Goal: Contribute content: Contribute content

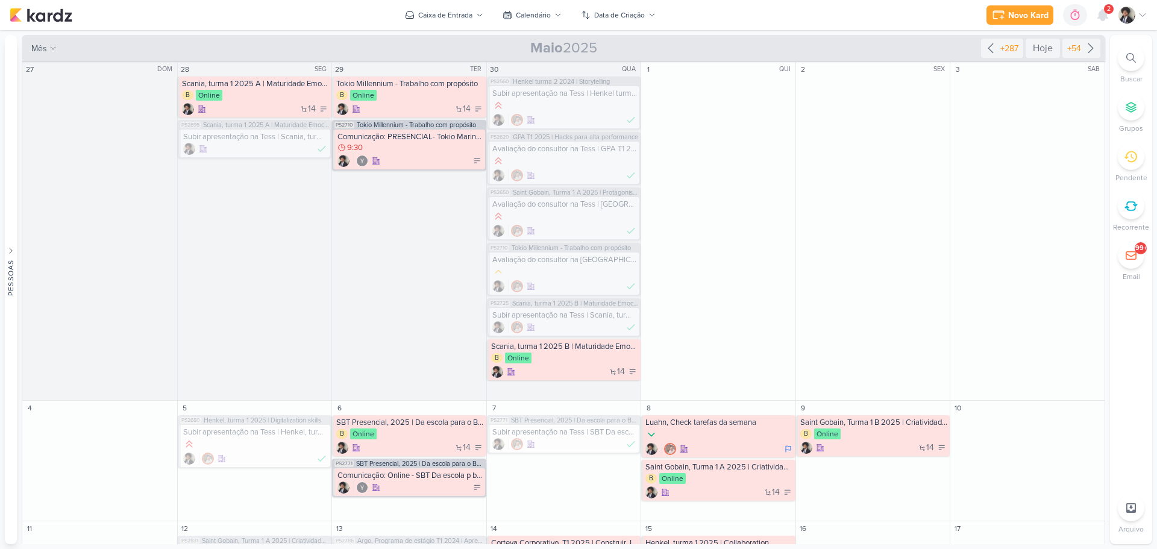
click at [1111, 13] on div "2" at bounding box center [1109, 9] width 10 height 10
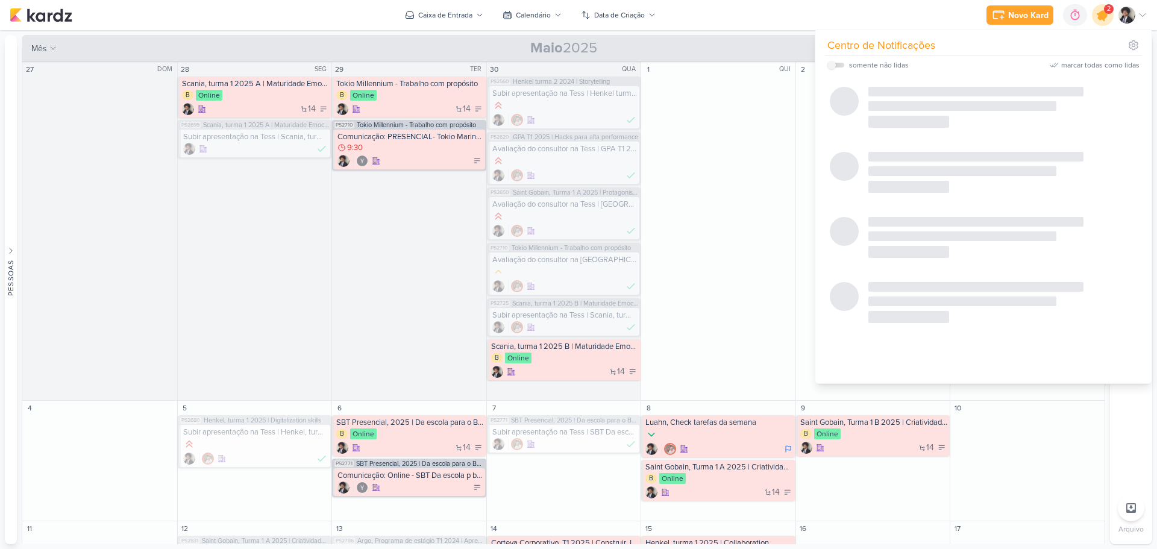
click at [1103, 13] on icon at bounding box center [1103, 15] width 14 height 14
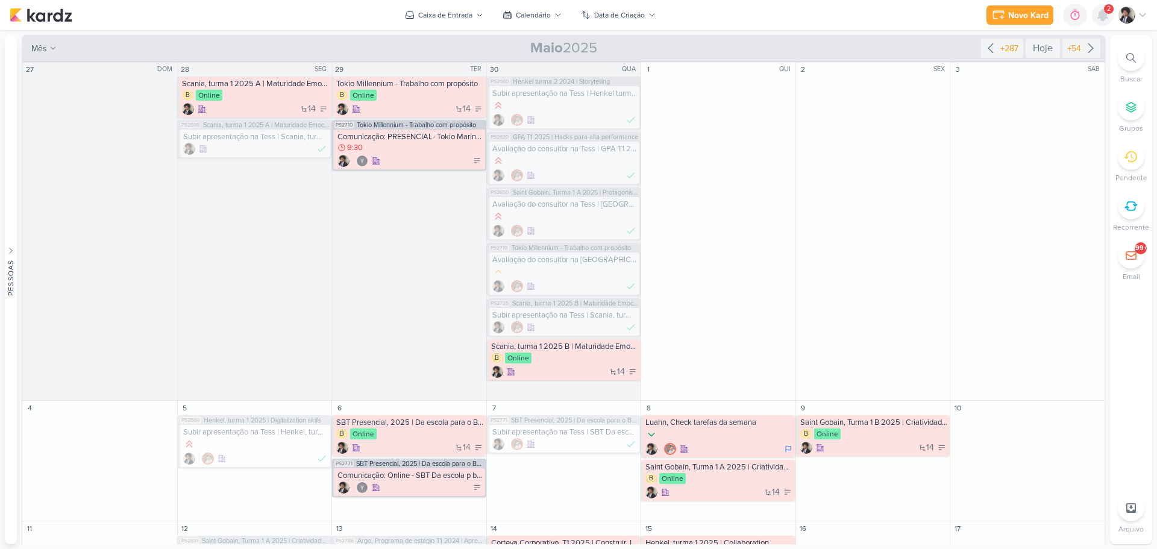
click at [1103, 13] on icon at bounding box center [1103, 15] width 10 height 11
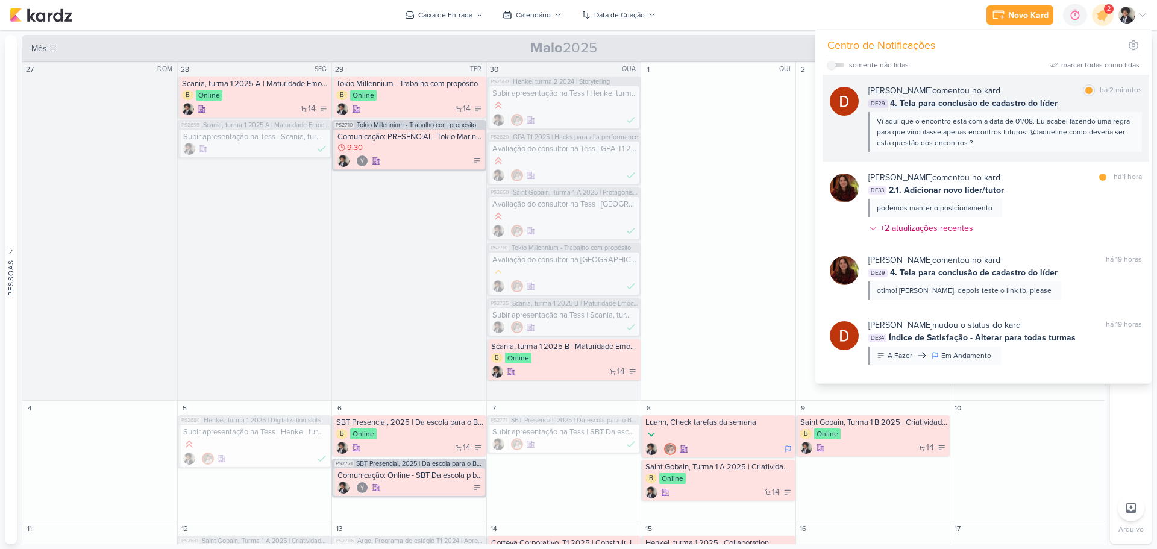
click at [964, 107] on span "4. Tela para conclusão de cadastro do líder" at bounding box center [974, 103] width 168 height 13
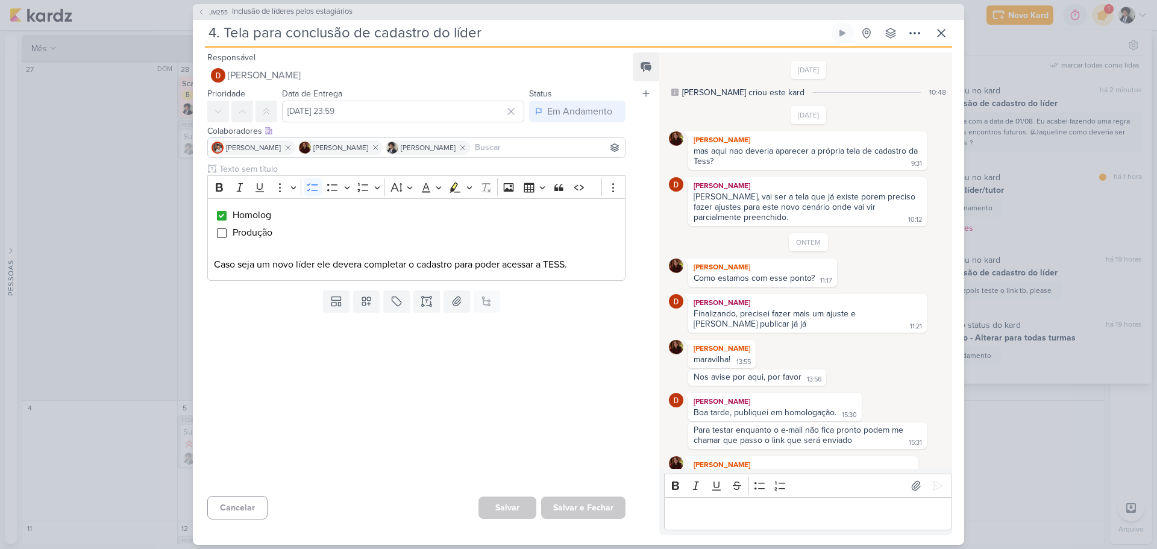
scroll to position [212, 0]
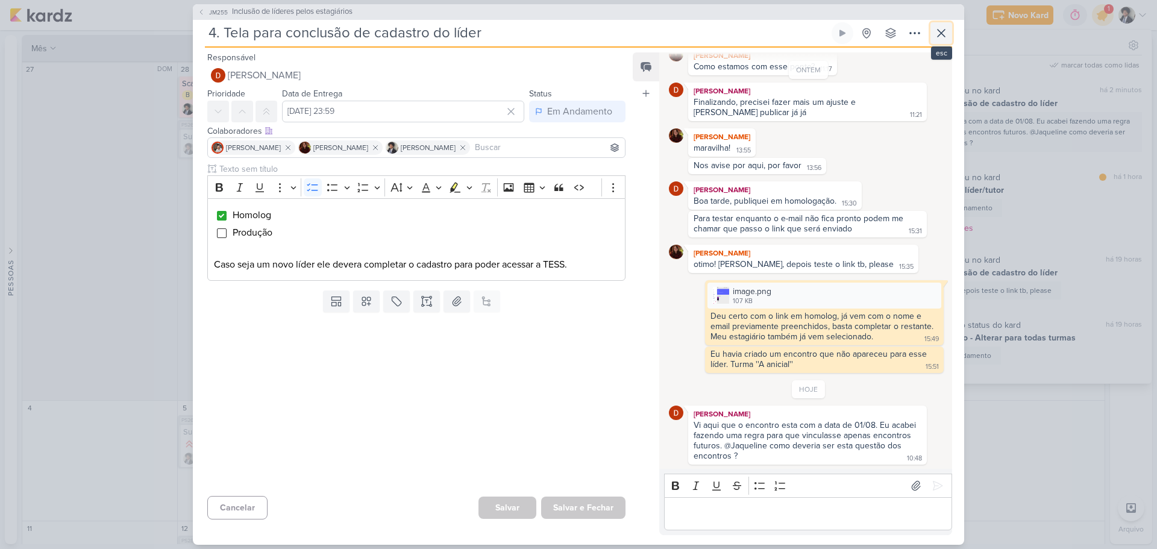
click at [939, 33] on icon at bounding box center [941, 33] width 14 height 14
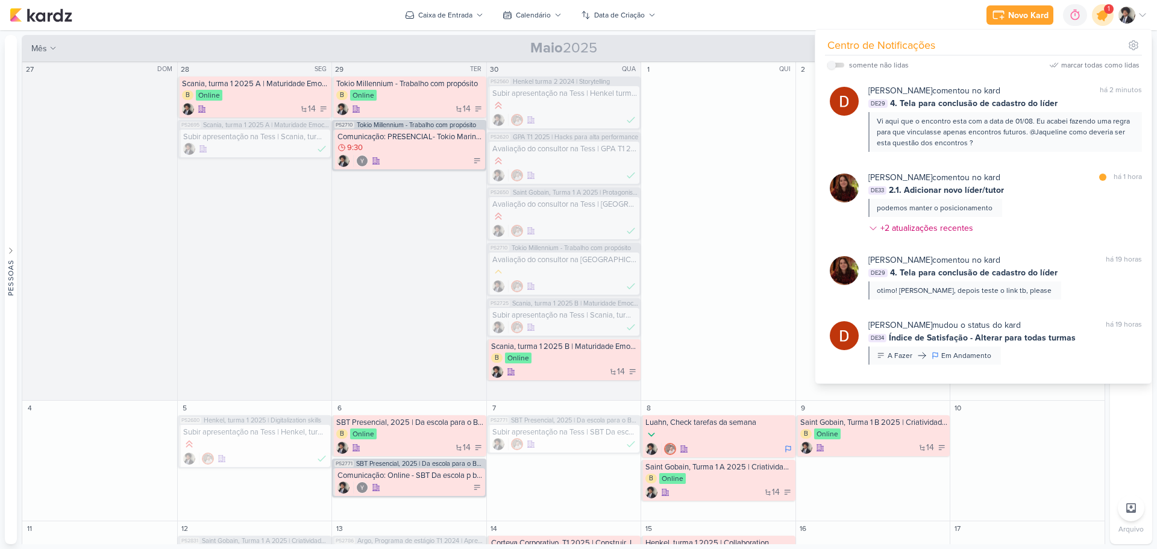
click at [1102, 15] on icon at bounding box center [1103, 15] width 14 height 14
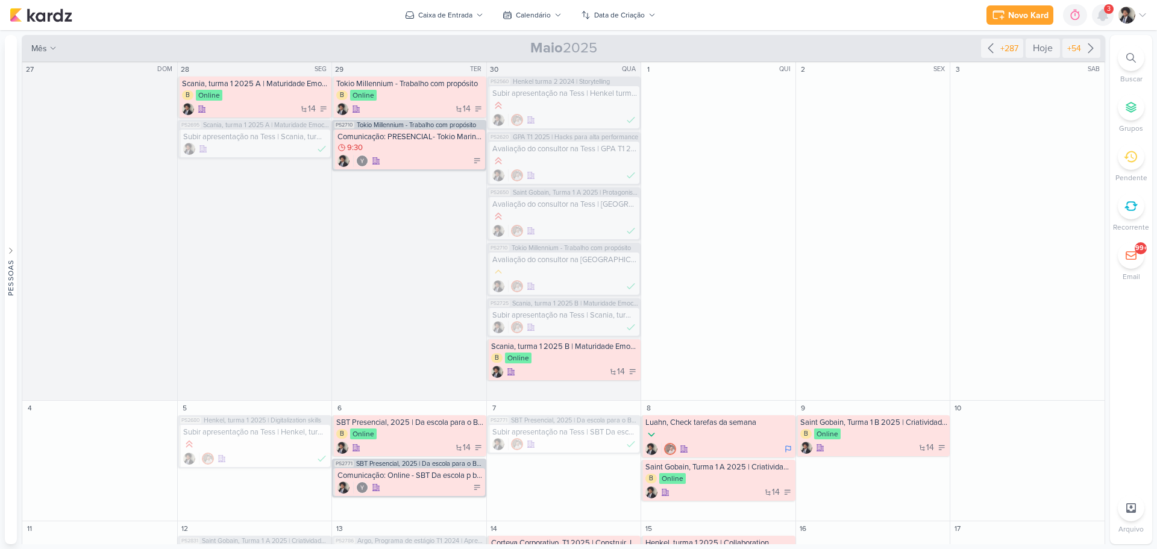
click at [1097, 17] on icon at bounding box center [1103, 15] width 14 height 14
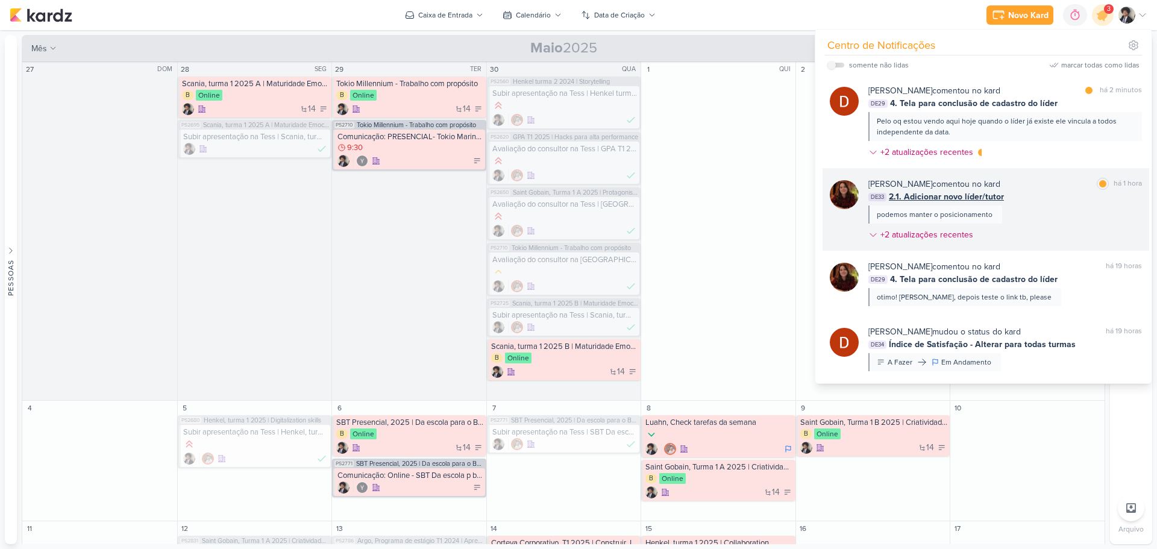
click at [964, 193] on span "2.1. Adicionar novo líder/tutor" at bounding box center [946, 196] width 115 height 13
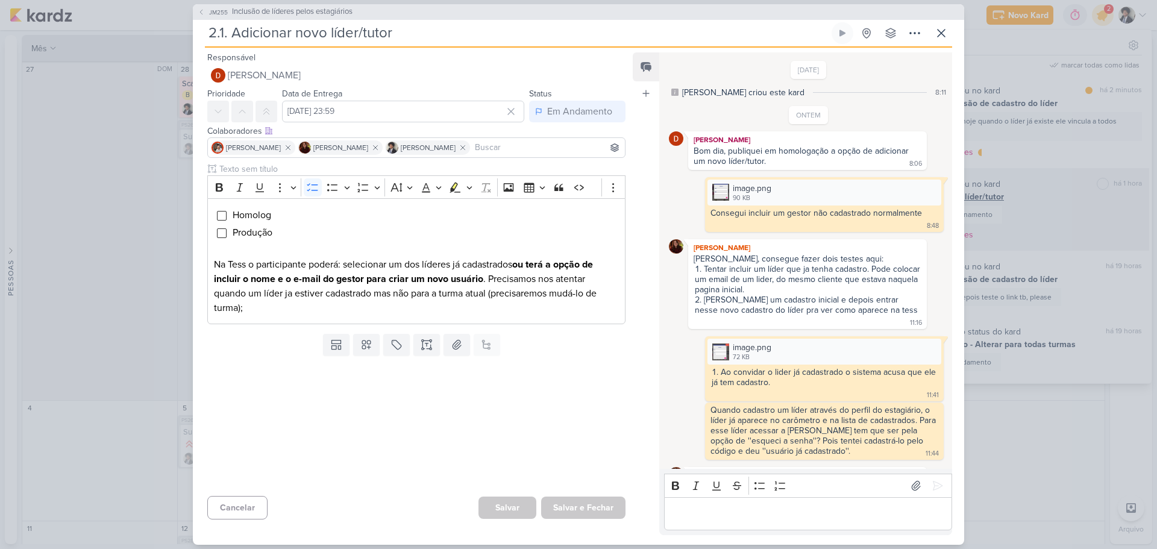
scroll to position [394, 0]
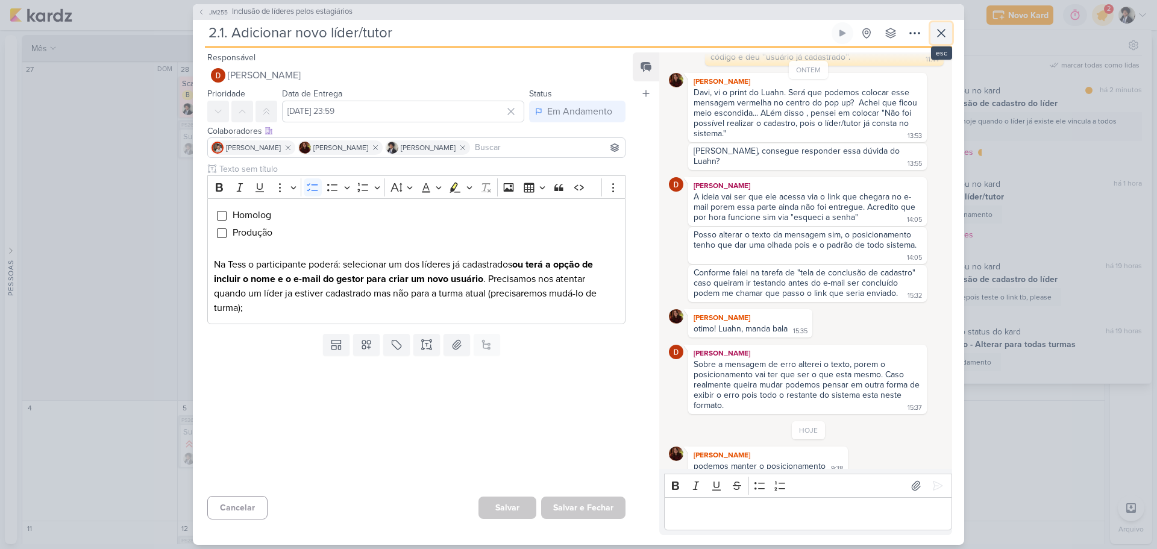
click at [950, 35] on button at bounding box center [941, 33] width 22 height 22
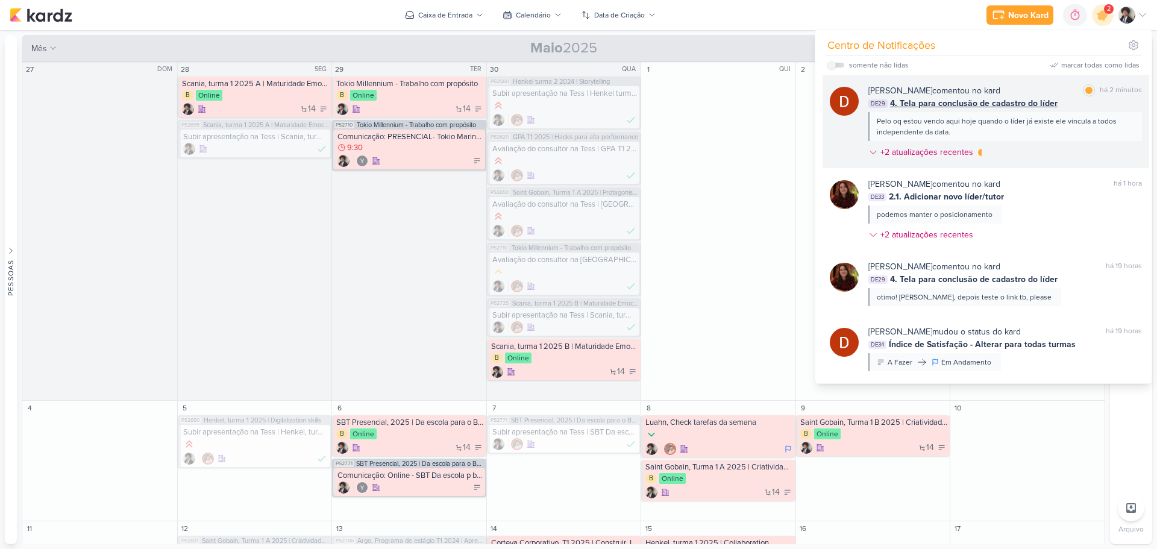
click at [964, 89] on div "[PERSON_NAME] comentou no kard" at bounding box center [934, 90] width 132 height 13
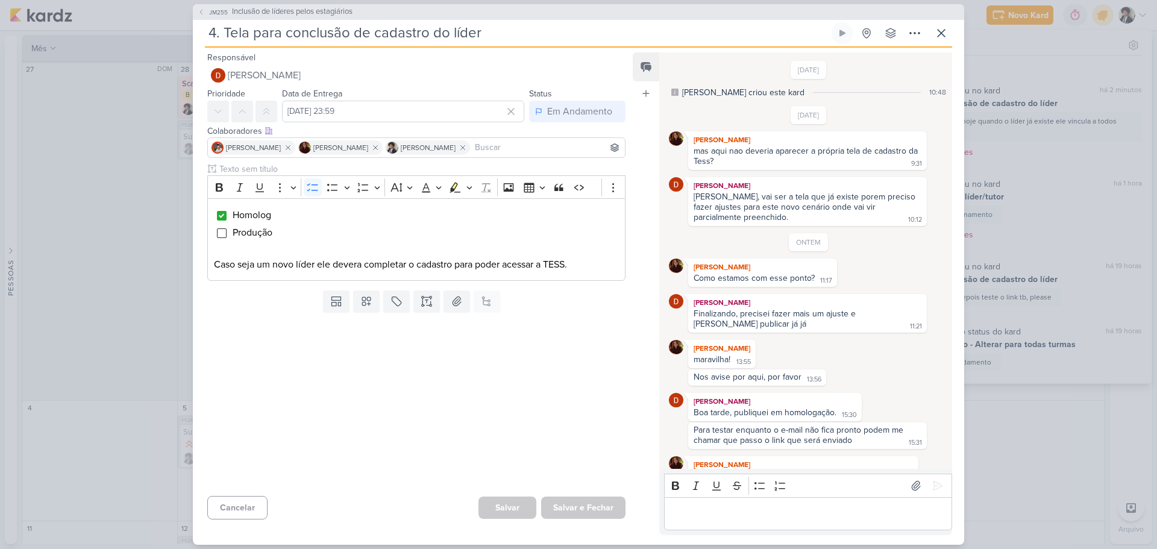
scroll to position [303, 0]
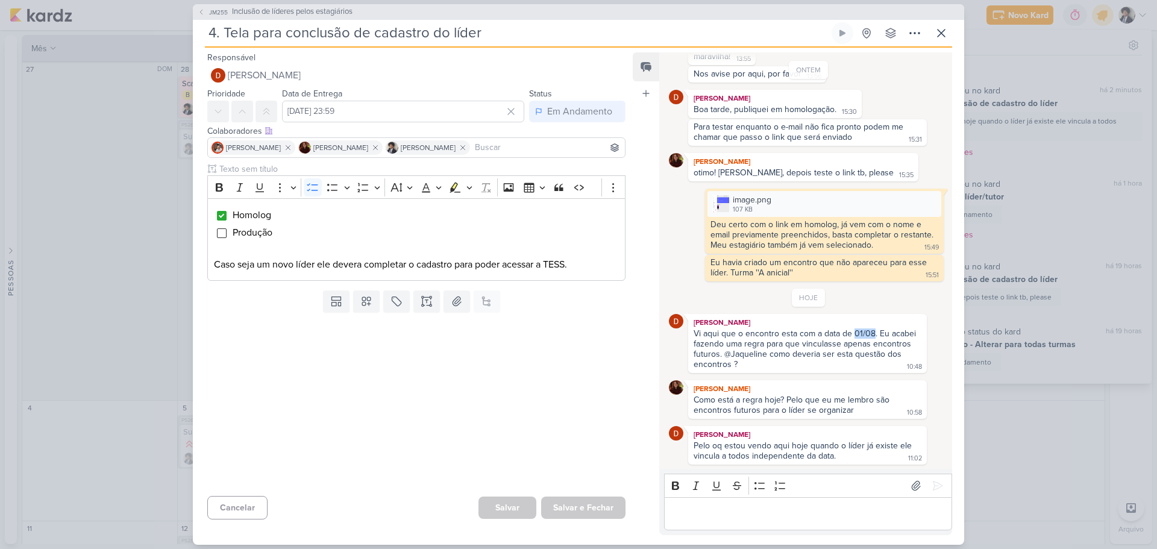
drag, startPoint x: 853, startPoint y: 333, endPoint x: 874, endPoint y: 336, distance: 20.7
click at [874, 336] on div "Vi aqui que o encontro esta com a data de 01/08. Eu acabei fazendo uma regra pa…" at bounding box center [806, 348] width 225 height 41
click at [874, 332] on div "Vi aqui que o encontro esta com a data de 01/08. Eu acabei fazendo uma regra pa…" at bounding box center [806, 348] width 225 height 41
drag, startPoint x: 875, startPoint y: 332, endPoint x: 853, endPoint y: 333, distance: 22.3
click at [853, 333] on div "Vi aqui que o encontro esta com a data de 01/08. Eu acabei fazendo uma regra pa…" at bounding box center [806, 348] width 225 height 41
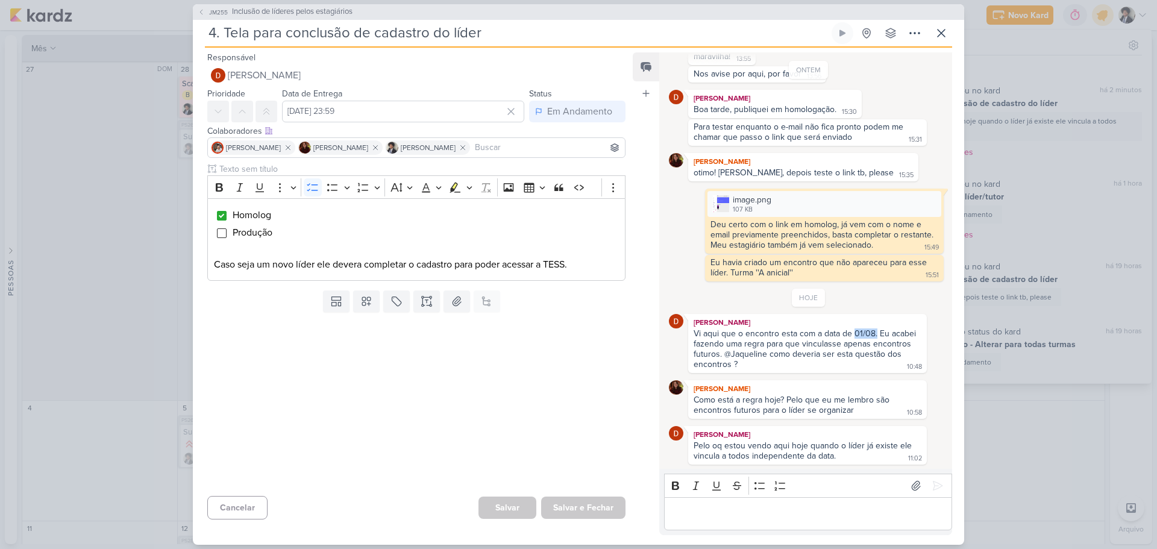
click at [853, 333] on div "Vi aqui que o encontro esta com a data de 01/08. Eu acabei fazendo uma regra pa…" at bounding box center [806, 348] width 225 height 41
click at [860, 331] on div "Vi aqui que o encontro esta com a data de 01/08. Eu acabei fazendo uma regra pa…" at bounding box center [806, 348] width 225 height 41
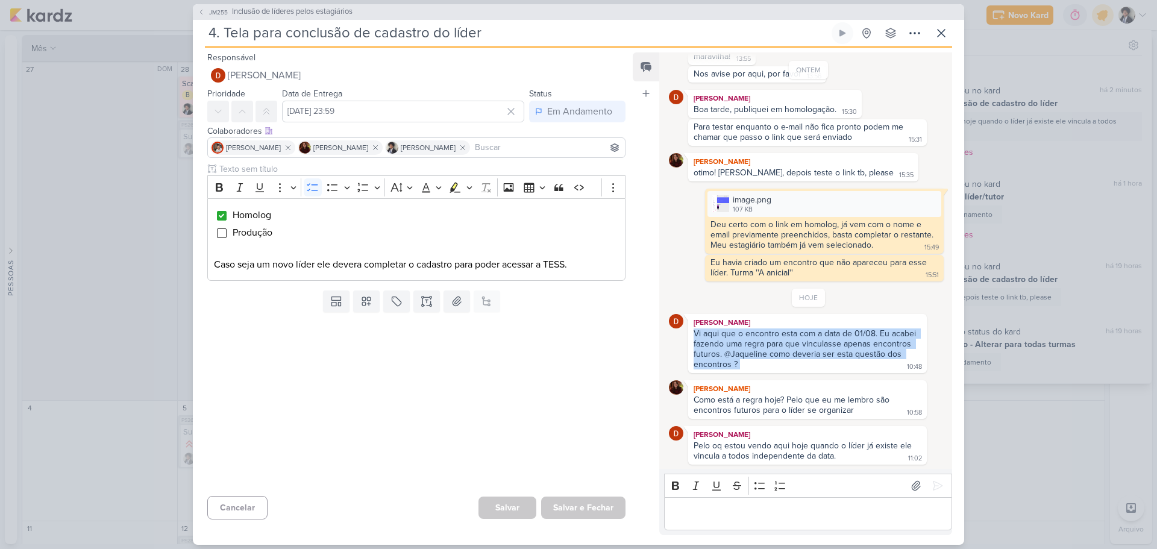
click at [860, 331] on div "Vi aqui que o encontro esta com a data de 01/08. Eu acabei fazendo uma regra pa…" at bounding box center [806, 348] width 225 height 41
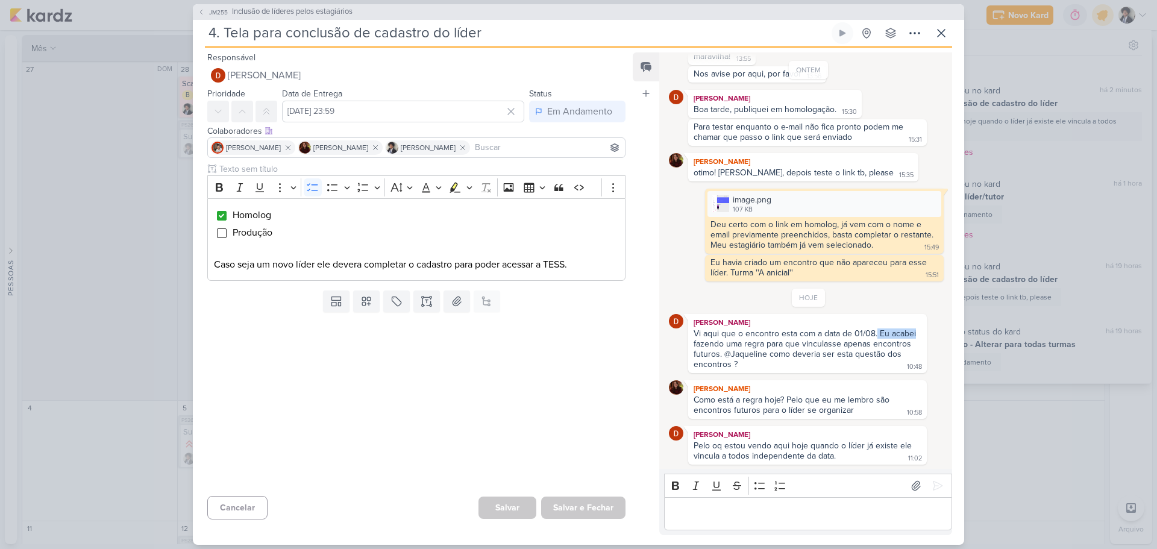
drag, startPoint x: 876, startPoint y: 331, endPoint x: 914, endPoint y: 335, distance: 38.1
click at [914, 335] on div "Vi aqui que o encontro esta com a data de 01/08. Eu acabei fazendo uma regra pa…" at bounding box center [806, 348] width 225 height 41
click at [903, 334] on div "Vi aqui que o encontro esta com a data de 01/08. Eu acabei fazendo uma regra pa…" at bounding box center [806, 348] width 225 height 41
click at [702, 354] on div "Vi aqui que o encontro esta com a data de 01/08. Eu acabei fazendo uma regra pa…" at bounding box center [806, 348] width 225 height 41
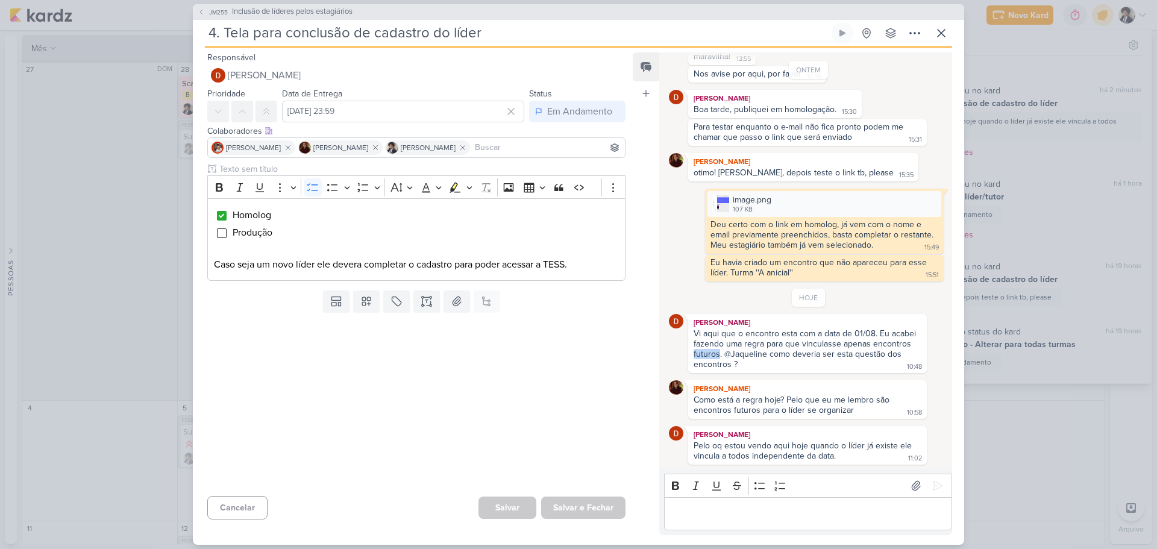
click at [702, 354] on div "Vi aqui que o encontro esta com a data de 01/08. Eu acabei fazendo uma regra pa…" at bounding box center [806, 348] width 225 height 41
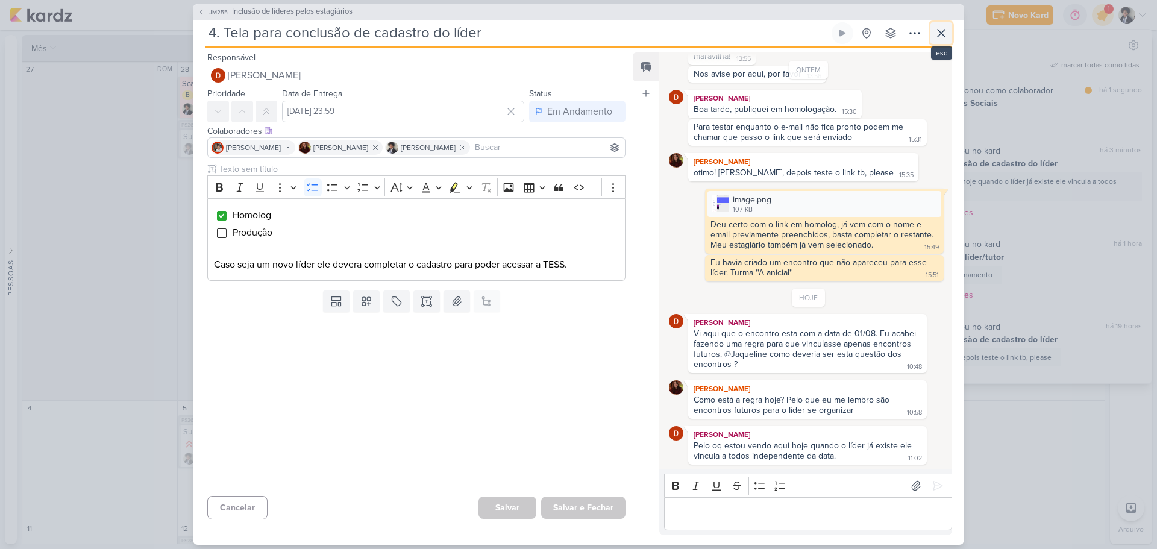
click at [942, 36] on icon at bounding box center [941, 33] width 14 height 14
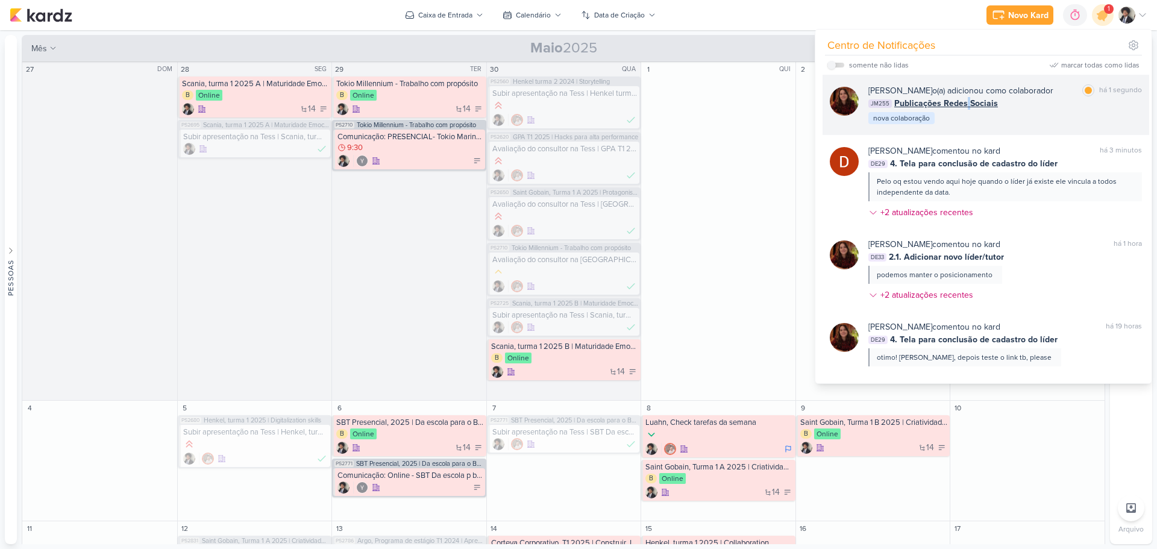
click at [966, 107] on span "Publicações Redes Sociais" at bounding box center [946, 103] width 104 height 13
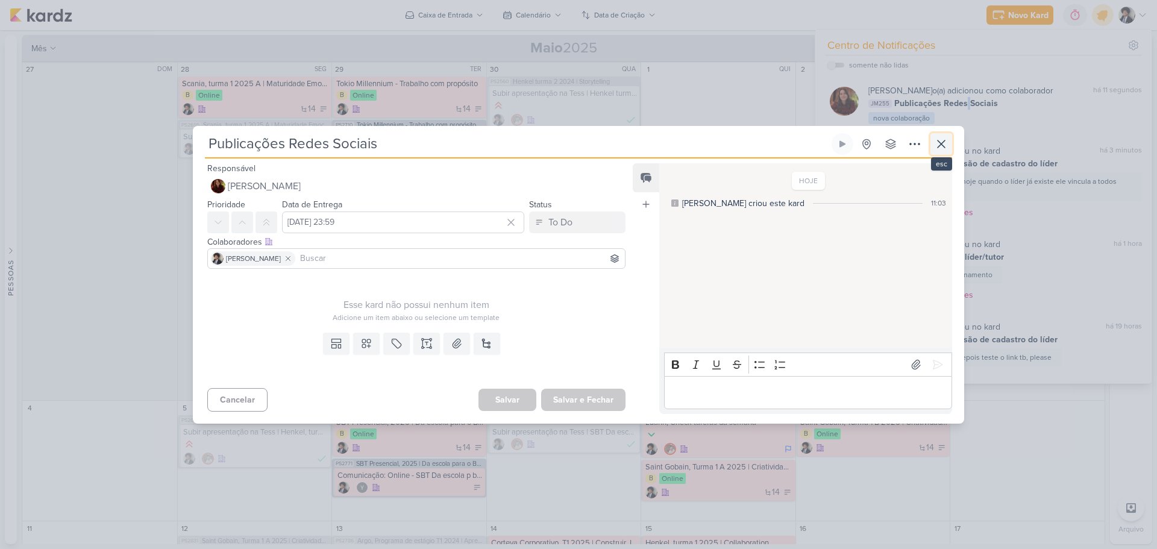
click at [949, 141] on button at bounding box center [941, 144] width 22 height 22
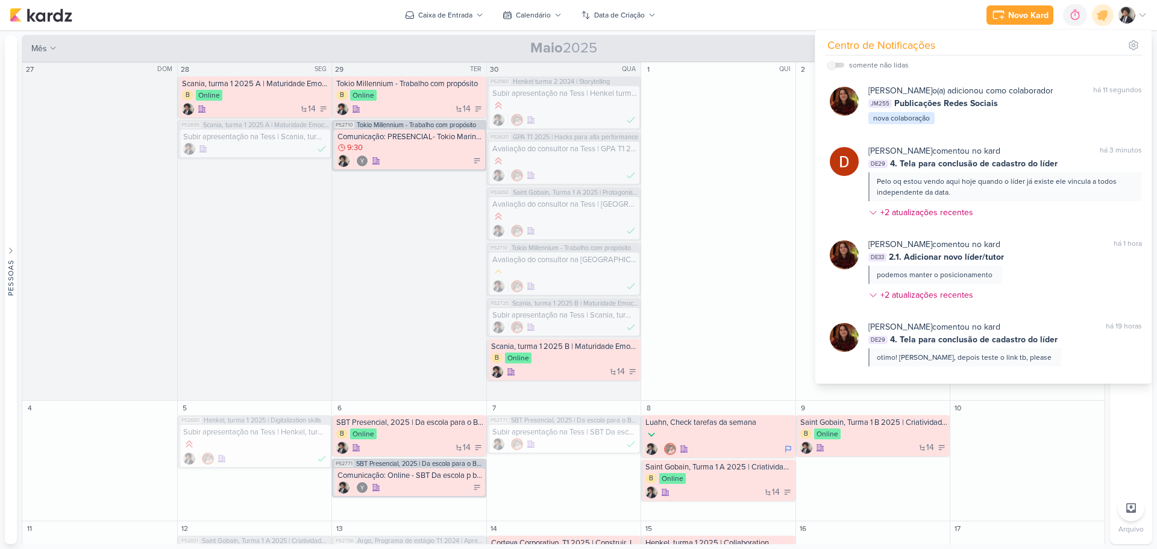
click at [776, 18] on div "Novo Kard Ctrl + k 0h0m Sessão desligada... Hoje 0h0m Semana 0h0m Mês 0h0m" at bounding box center [579, 15] width 1138 height 30
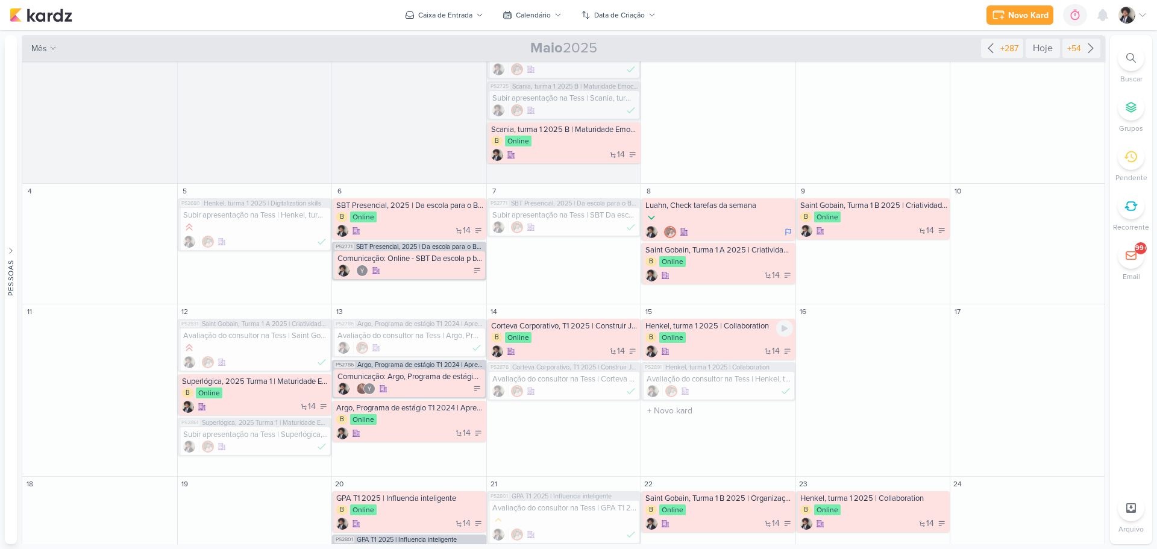
scroll to position [112, 0]
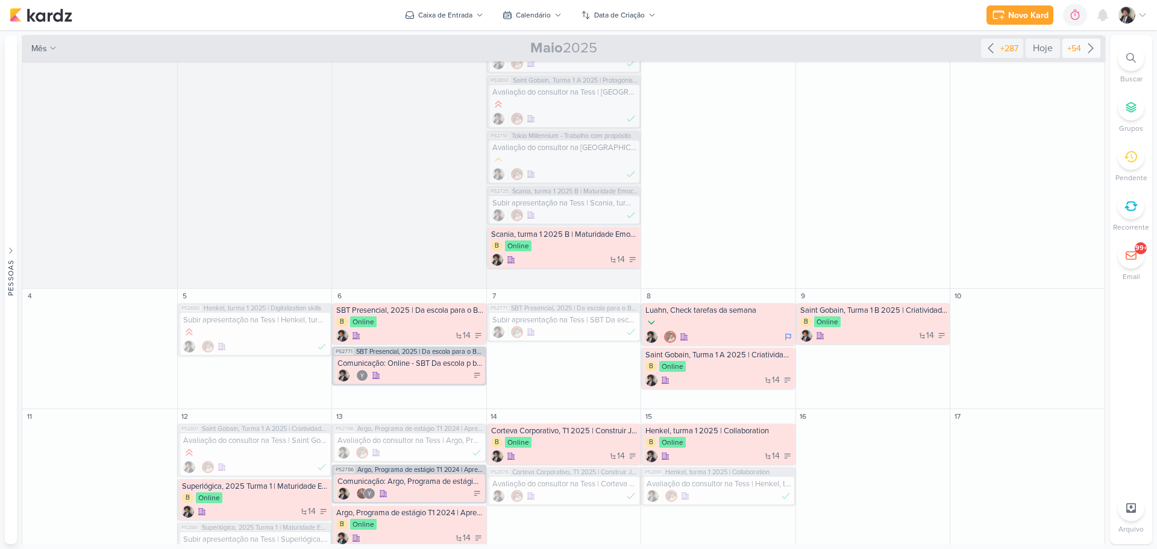
click at [1068, 45] on div "+54" at bounding box center [1074, 48] width 19 height 13
click at [1037, 52] on div "Hoje" at bounding box center [1043, 48] width 34 height 19
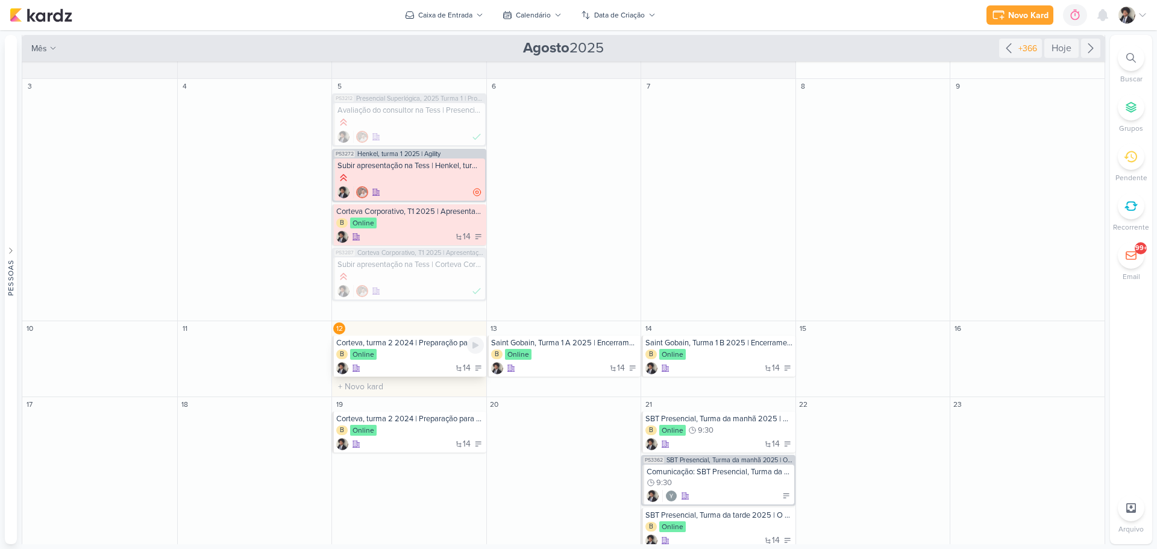
click at [389, 365] on div "14" at bounding box center [410, 368] width 148 height 12
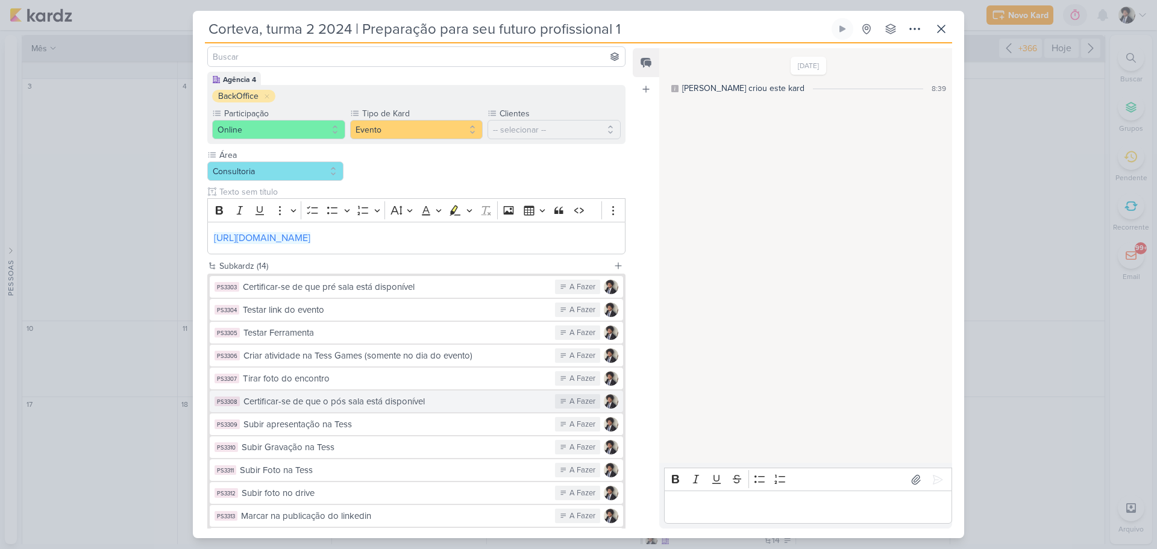
scroll to position [223, 0]
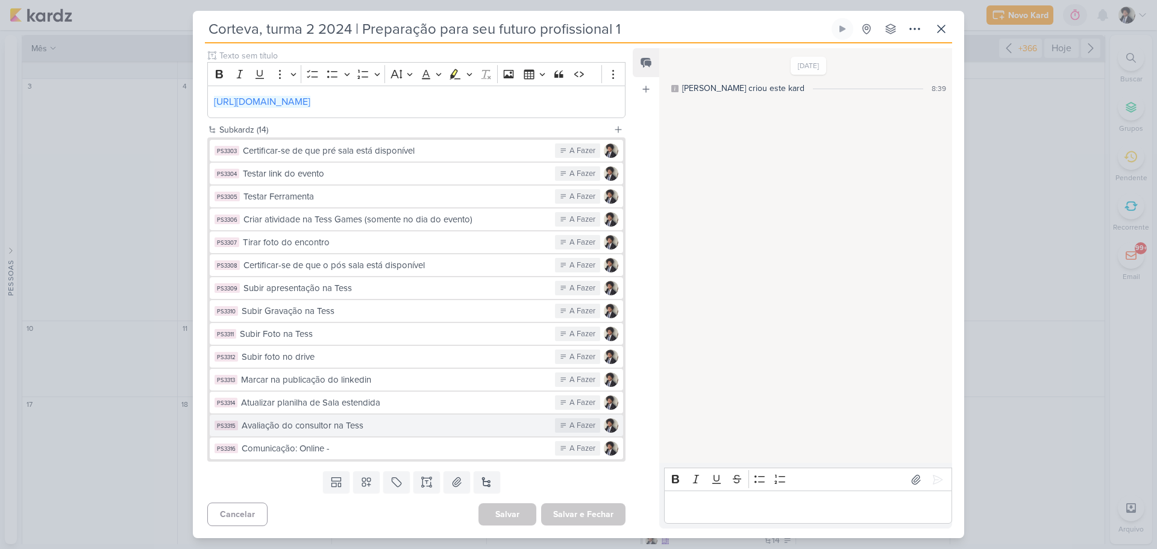
click at [374, 428] on div "Avaliação do consultor na Tess" at bounding box center [395, 426] width 307 height 14
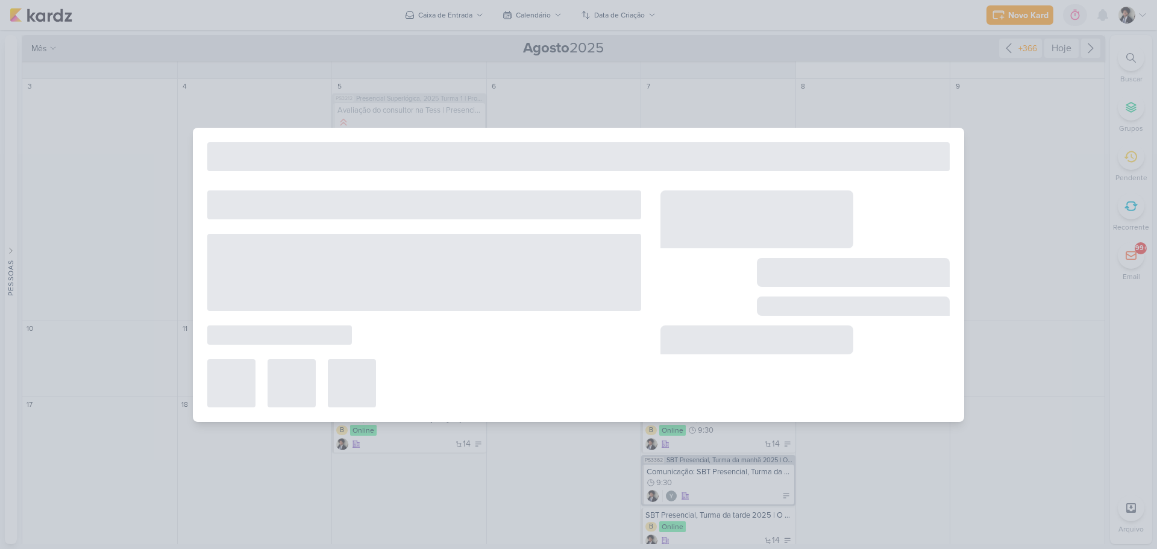
type input "Avaliação do consultor na Tess"
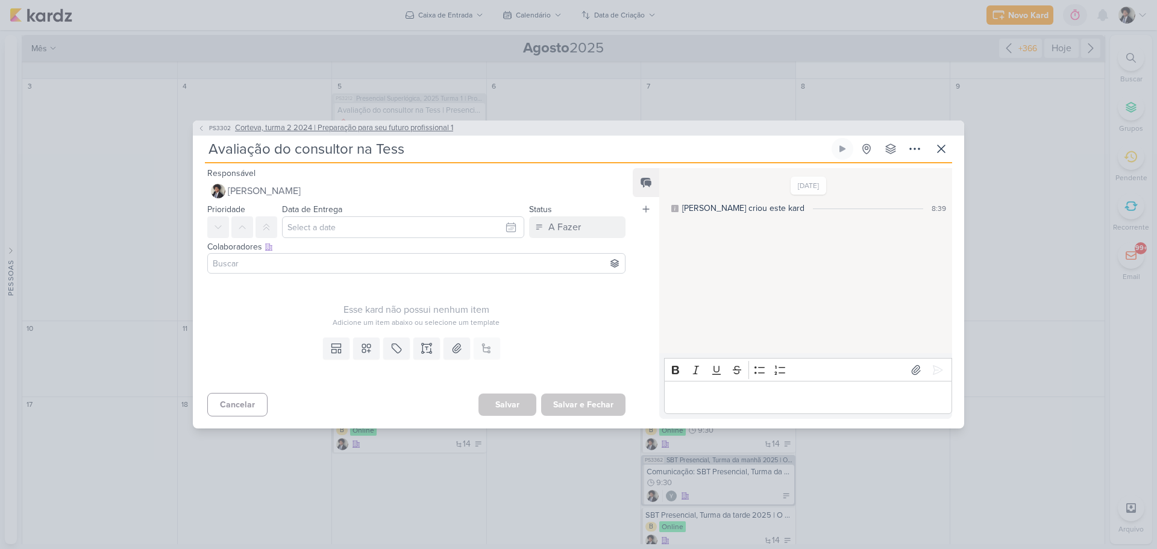
click at [257, 127] on span "Corteva, turma 2 2024 | Preparação para seu futuro profissional 1" at bounding box center [344, 128] width 218 height 12
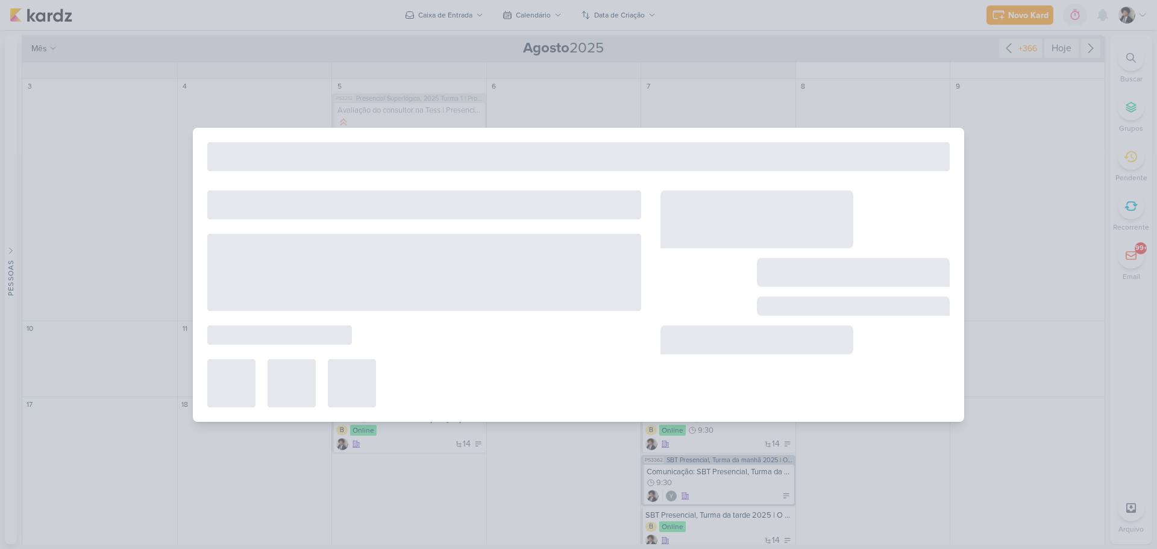
type input "Corteva, turma 2 2024 | Preparação para seu futuro profissional 1"
type input "[DATE] 23:59"
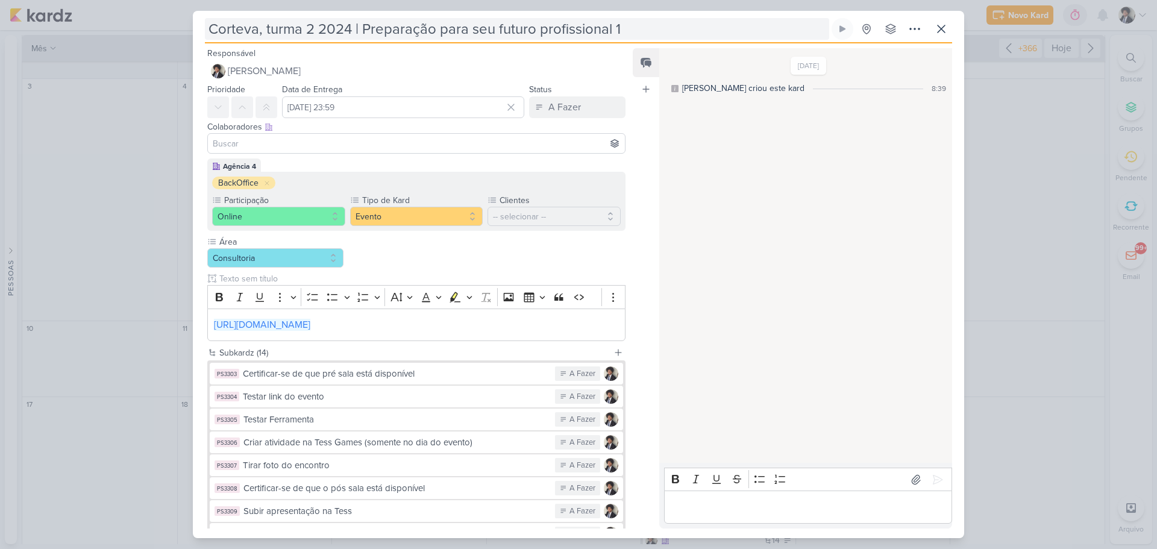
click at [409, 26] on input "Corteva, turma 2 2024 | Preparação para seu futuro profissional 1" at bounding box center [517, 29] width 624 height 22
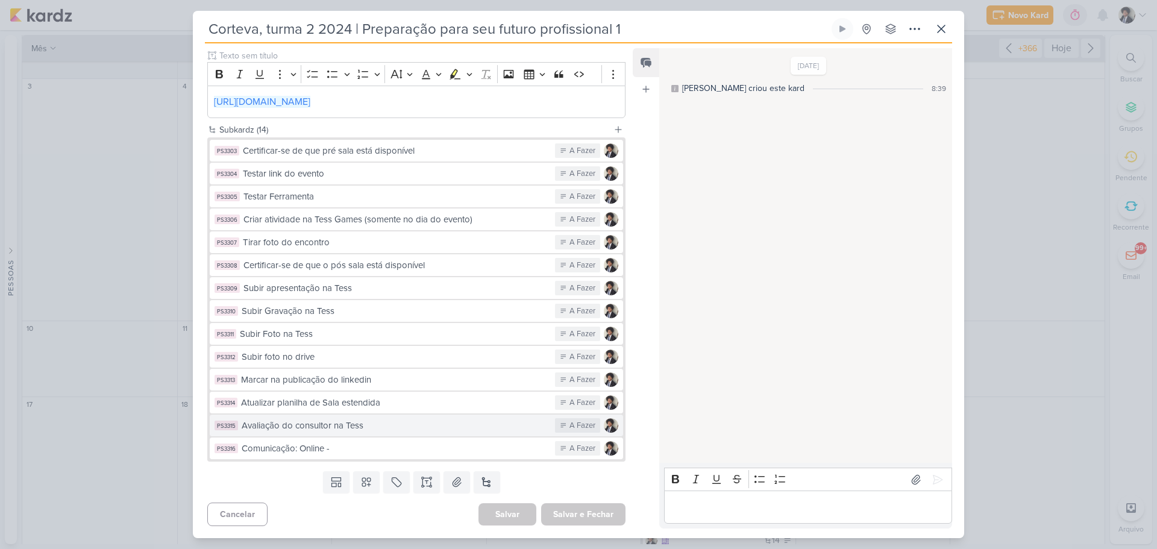
click at [381, 427] on div "Avaliação do consultor na Tess" at bounding box center [395, 426] width 307 height 14
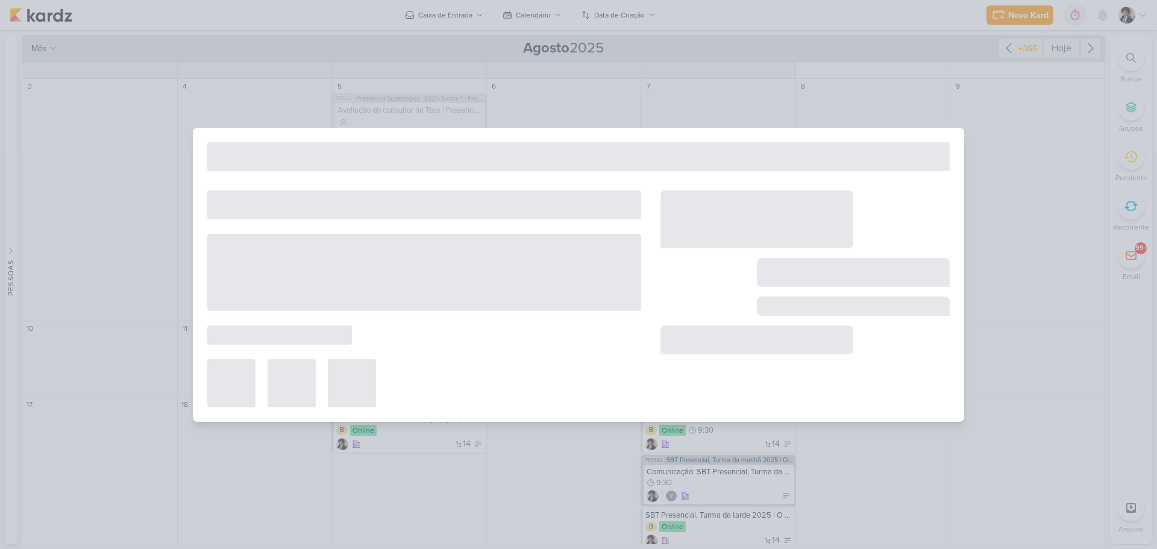
type input "Avaliação do consultor na Tess"
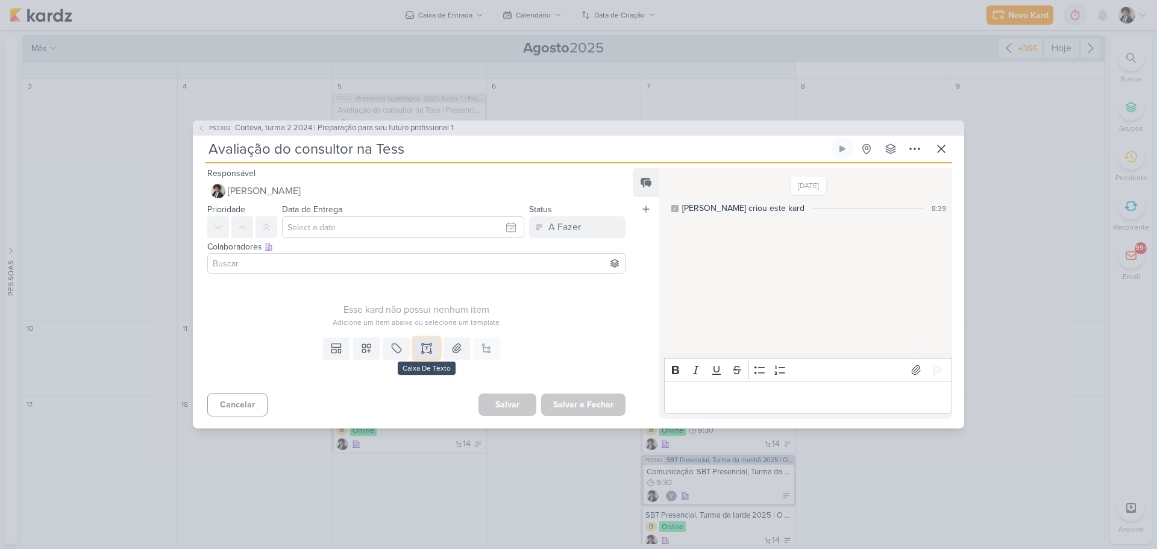
click at [421, 351] on icon at bounding box center [427, 348] width 12 height 12
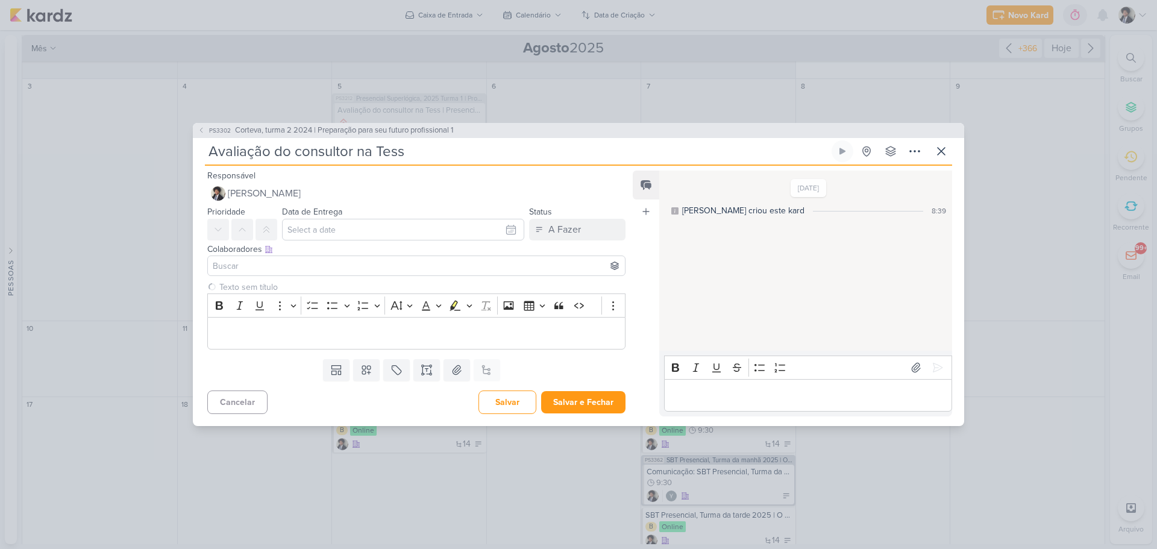
click at [454, 157] on input "Avaliação do consultor na Tess" at bounding box center [517, 151] width 624 height 22
type input "Avaliação do consultor na Tess"
type input "Avaliação do consultor na Tess |"
paste input "Corteva, turma 2 2024 | Preparação para seu futuro profissional 1"
type input "Avaliação do consultor na Tess | Corteva, turma 2 2024 | Preparação para seu fu…"
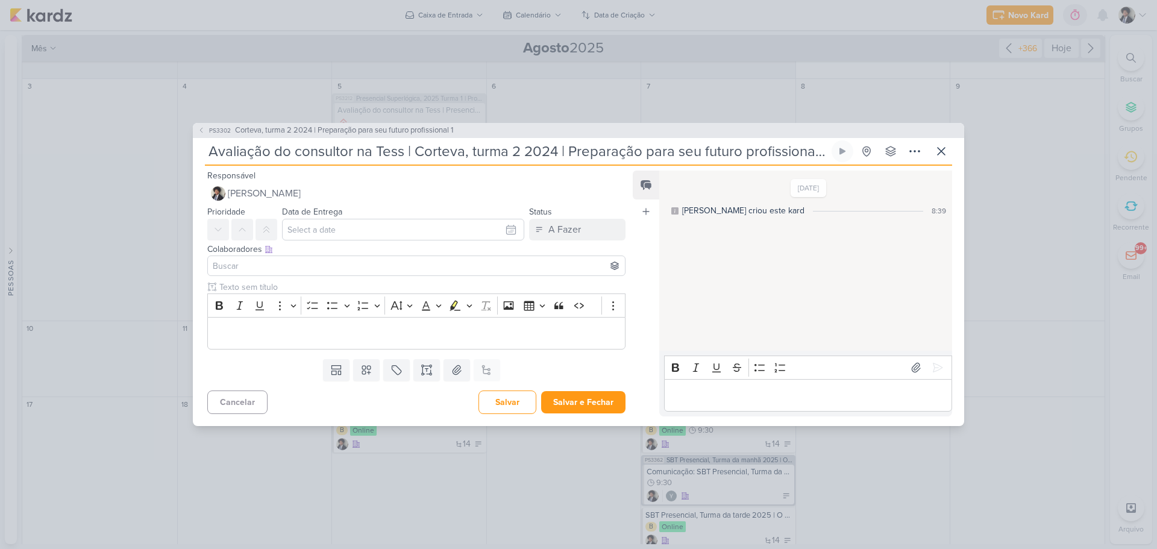
type input "Avaliação do consultor na Tess | Corteva, turma 2 2024 | Preparação para seu fu…"
click at [296, 267] on input at bounding box center [416, 266] width 412 height 14
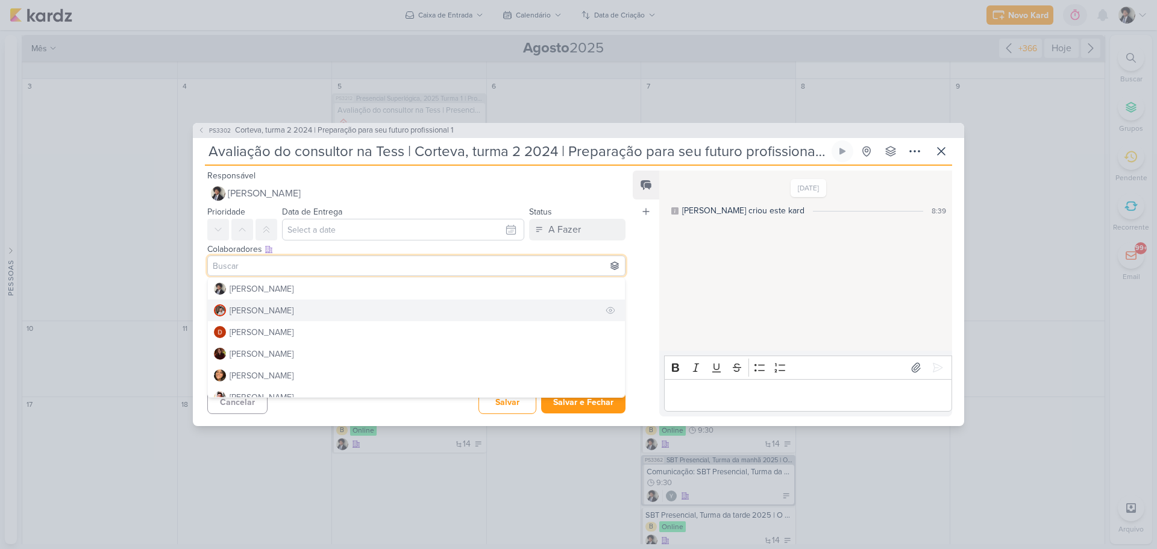
click at [262, 310] on div "[PERSON_NAME]" at bounding box center [262, 310] width 64 height 13
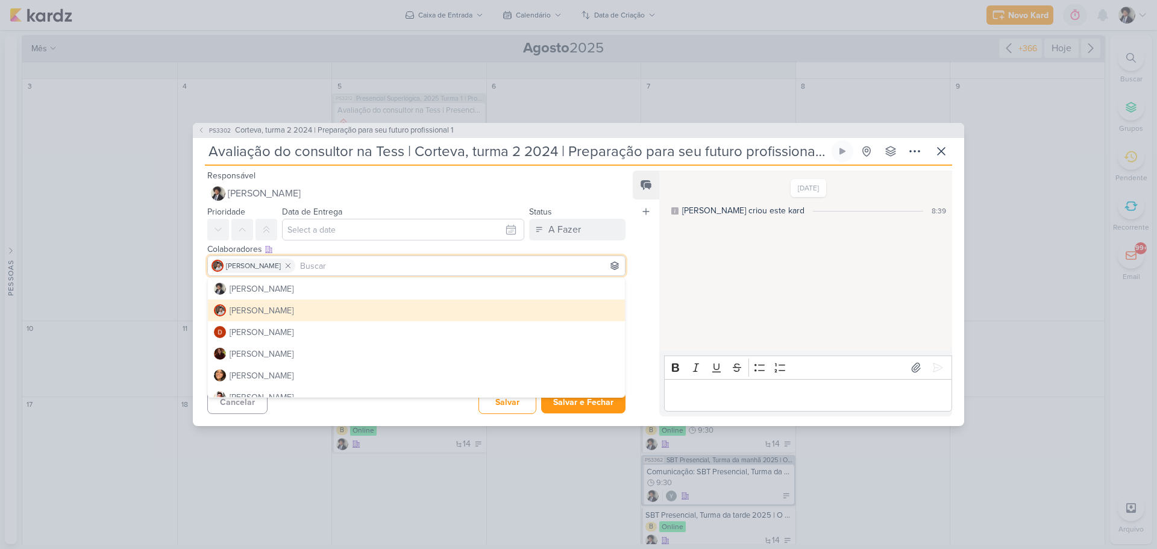
click at [201, 302] on div "Clique para deixar o item visível somente à membros da sua organização Rich Tex…" at bounding box center [412, 318] width 438 height 74
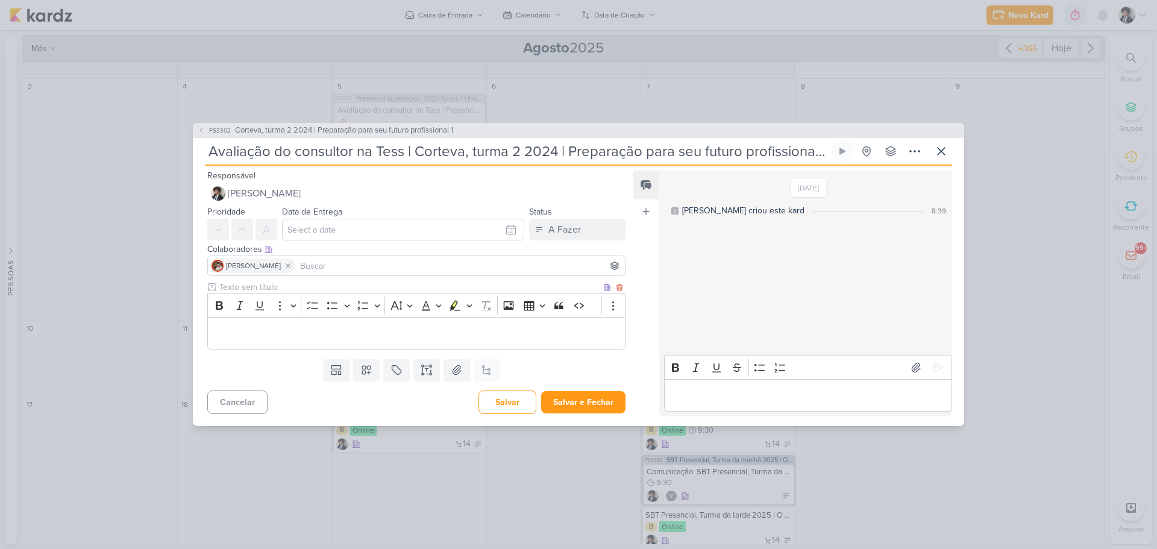
click at [300, 337] on p "Editor editing area: main" at bounding box center [416, 333] width 405 height 14
click at [403, 230] on input "text" at bounding box center [403, 230] width 242 height 22
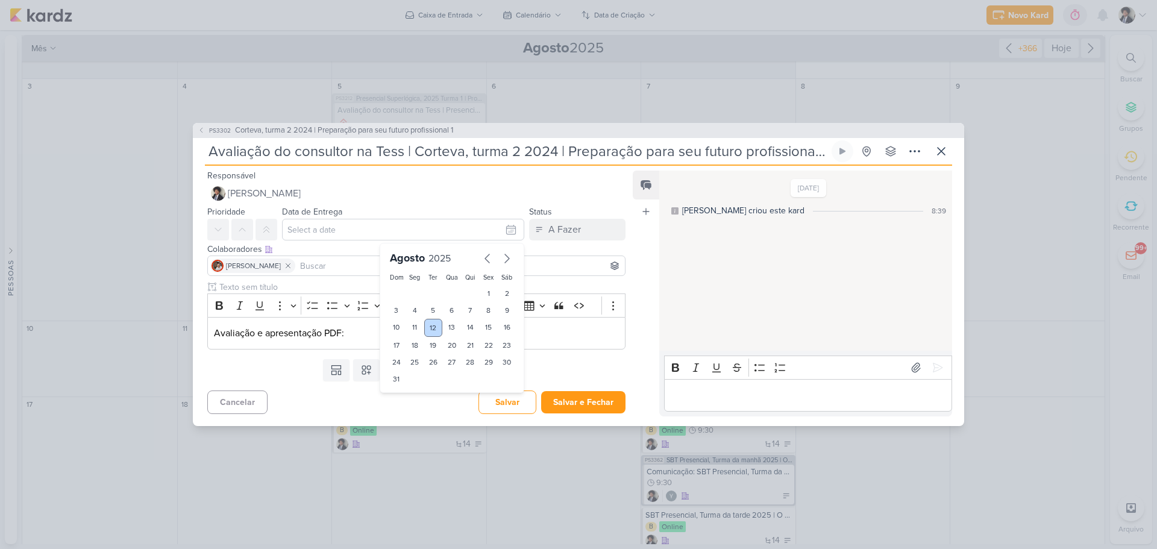
click at [435, 334] on div "12" at bounding box center [433, 328] width 19 height 18
type input "[DATE] 23:59"
click at [239, 222] on button at bounding box center [242, 230] width 22 height 22
click at [271, 372] on div "Templates Campos Personalizados Marcadores Caixa De Texto Anexo Este kard já é …" at bounding box center [412, 369] width 438 height 31
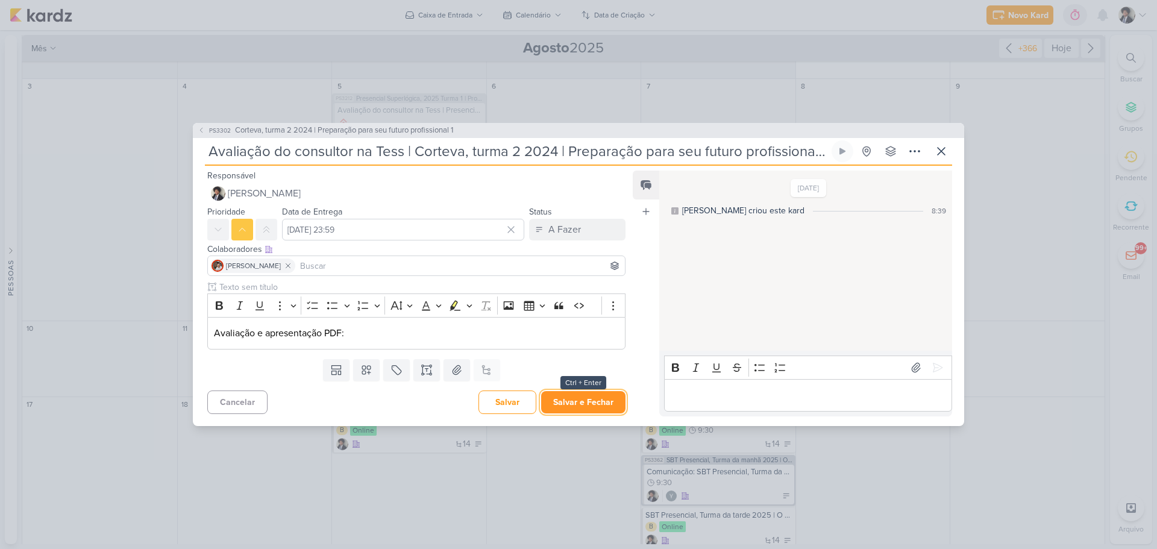
click at [586, 401] on button "Salvar e Fechar" at bounding box center [583, 402] width 84 height 22
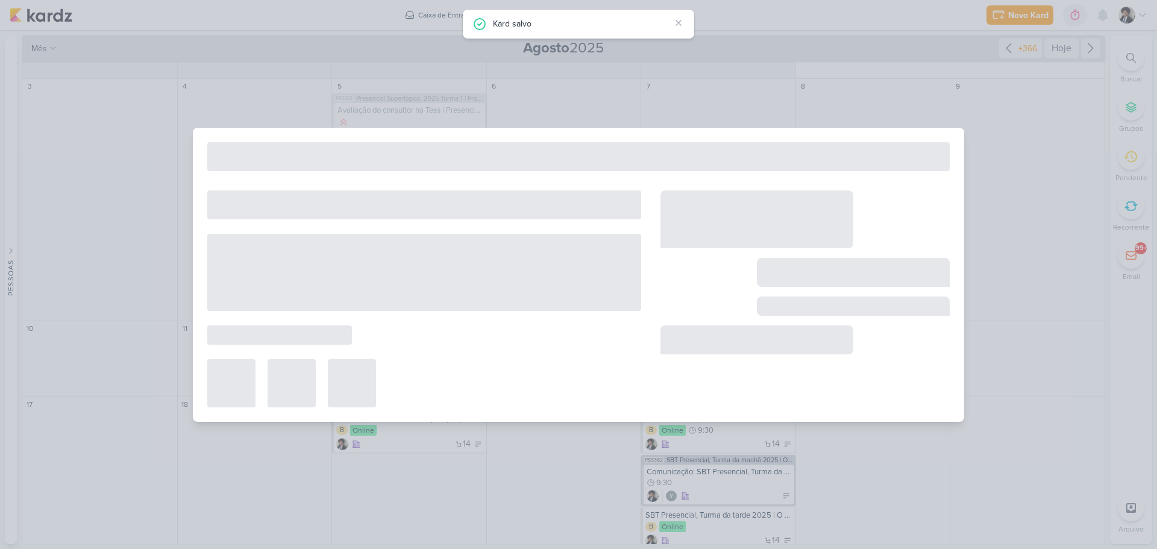
type input "Corteva, turma 2 2024 | Preparação para seu futuro profissional 1"
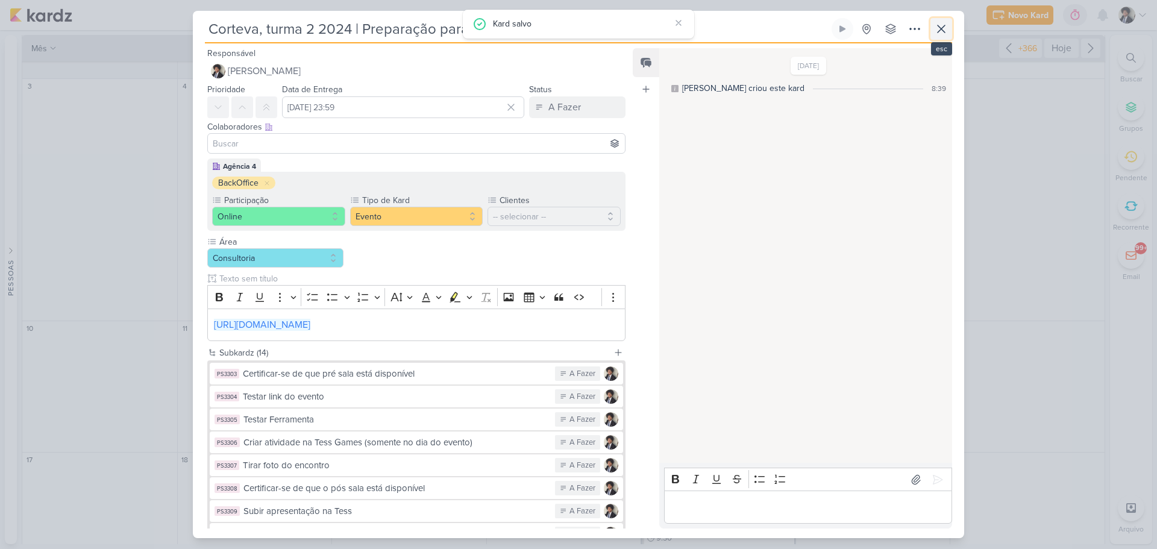
click at [942, 36] on icon at bounding box center [941, 29] width 14 height 14
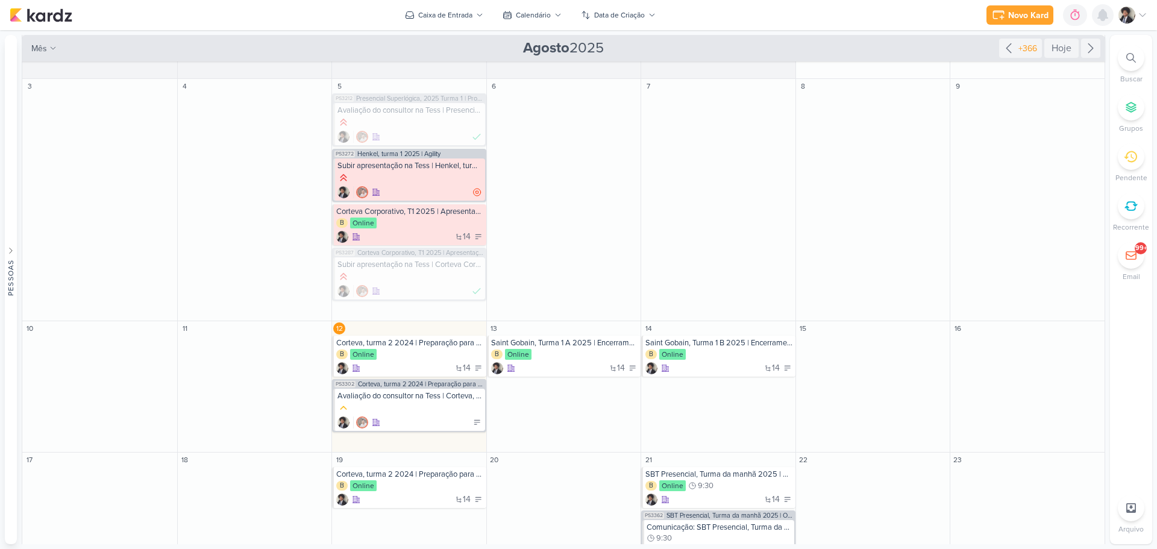
click at [1103, 11] on icon at bounding box center [1103, 15] width 10 height 11
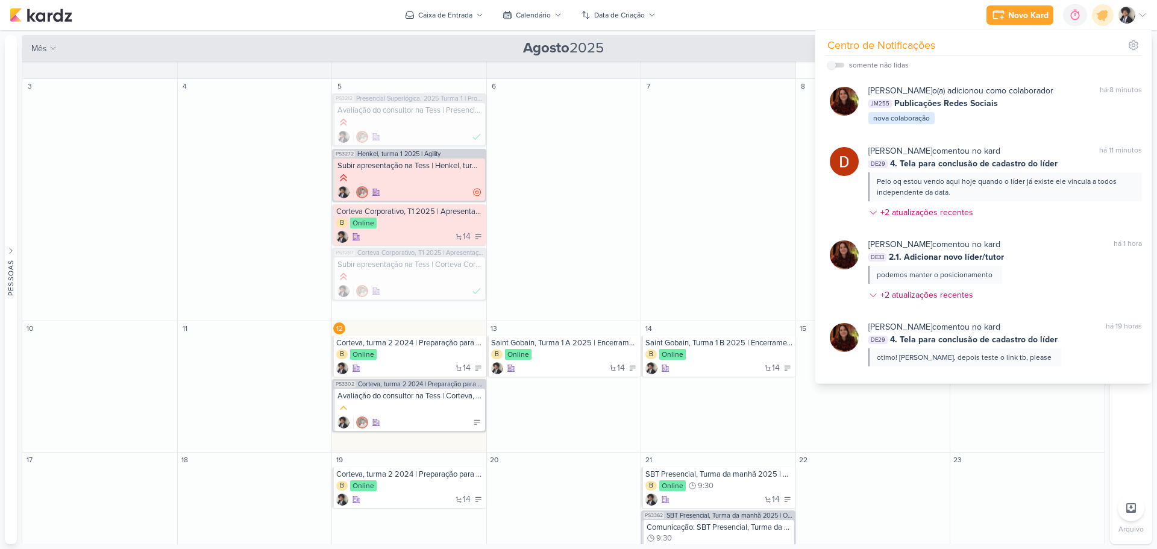
click at [802, 11] on div "Novo Kard Ctrl + k 0h0m Sessão desligada... Hoje 0h0m Semana 0h0m Mês 0h0m" at bounding box center [579, 15] width 1138 height 30
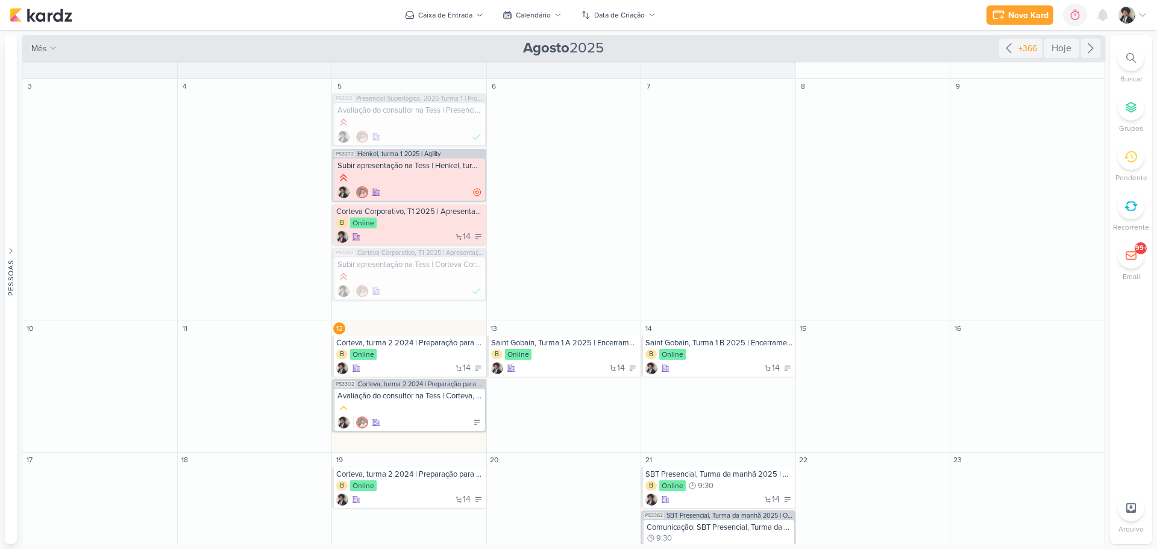
click at [802, 11] on div "Novo Kard Ctrl + k 0h0m Sessão desligada... Hoje 0h0m Semana 0h0m Mês 0h0m" at bounding box center [579, 15] width 1138 height 30
click at [826, 20] on div "Novo Kard Ctrl + k 0h0m Sessão desligada... Hoje 0h0m Semana 0h0m Mês 0h0m" at bounding box center [579, 15] width 1138 height 30
click at [851, 20] on div "Novo Kard Ctrl + k 0h0m Sessão desligada... Hoje 0h0m Semana 0h0m Mês 0h0m" at bounding box center [579, 15] width 1138 height 30
click at [1106, 18] on icon at bounding box center [1103, 15] width 10 height 11
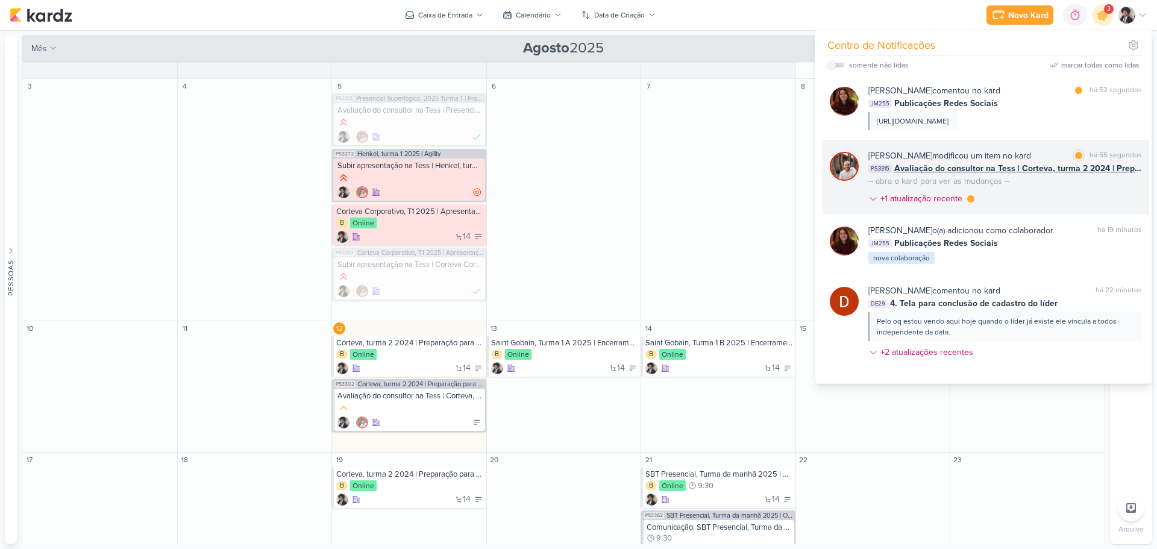
click at [971, 169] on span "Avaliação do consultor na Tess | Corteva, turma 2 2024 | Preparação para seu fu…" at bounding box center [1018, 168] width 248 height 13
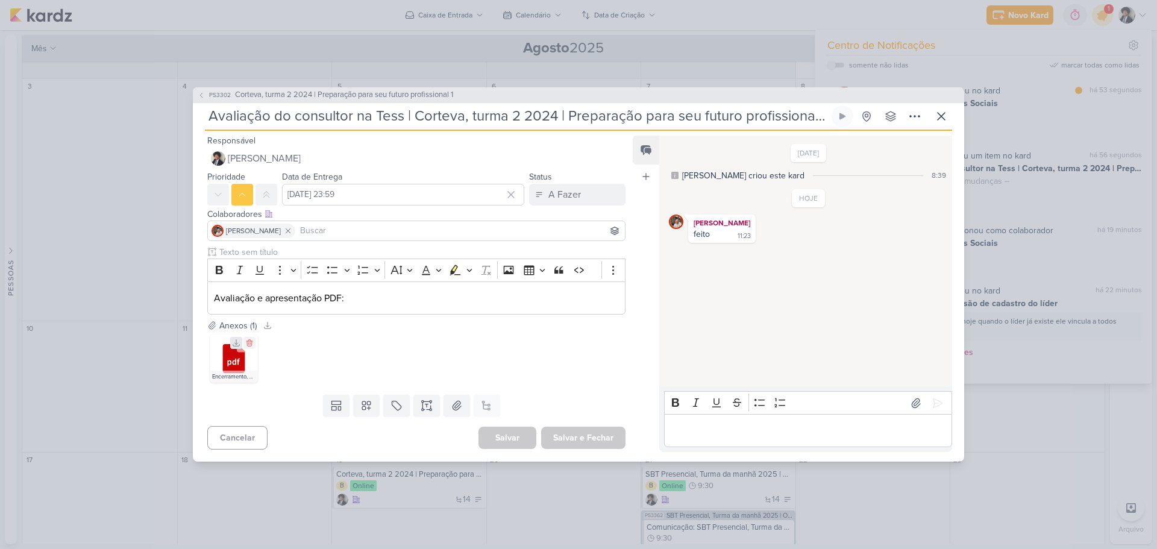
click at [234, 344] on icon at bounding box center [236, 343] width 8 height 8
click at [941, 116] on icon at bounding box center [941, 116] width 7 height 7
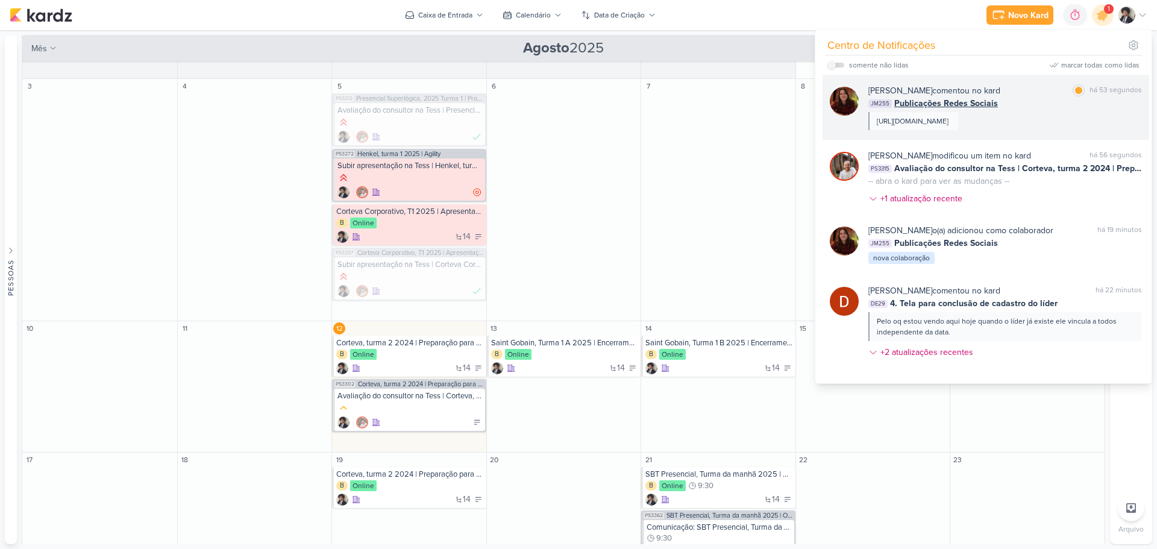
click at [950, 102] on span "Publicações Redes Sociais" at bounding box center [946, 103] width 104 height 13
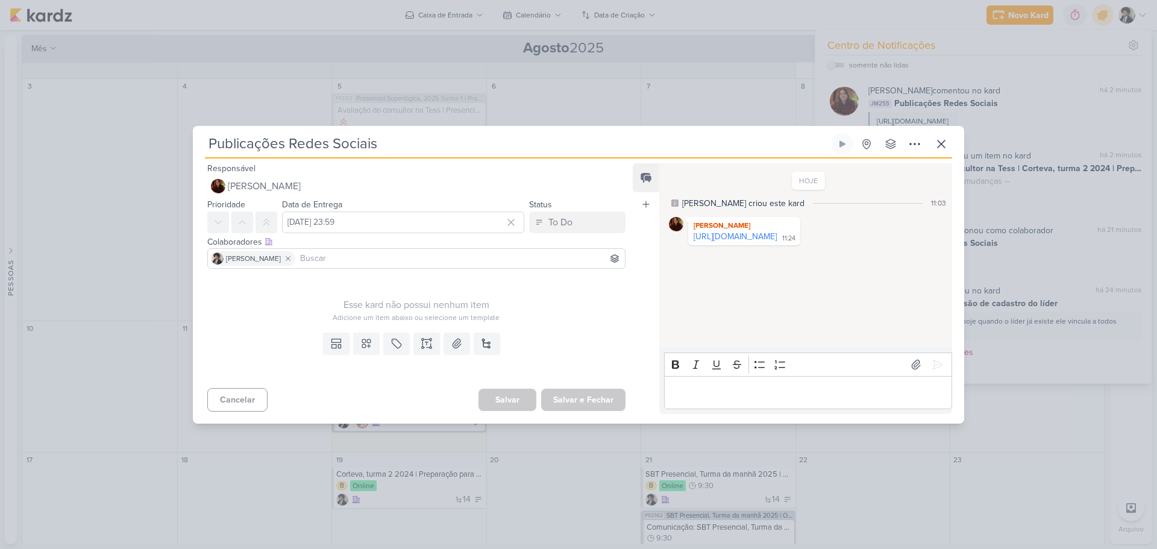
drag, startPoint x: 723, startPoint y: 236, endPoint x: 618, endPoint y: 55, distance: 209.3
click at [723, 236] on link "[URL][DOMAIN_NAME]" at bounding box center [735, 236] width 83 height 10
click at [950, 133] on div "Publicações Redes Sociais Criado por [PERSON_NAME] nenhum grupo disponível" at bounding box center [578, 145] width 747 height 25
click at [942, 143] on icon at bounding box center [941, 143] width 7 height 7
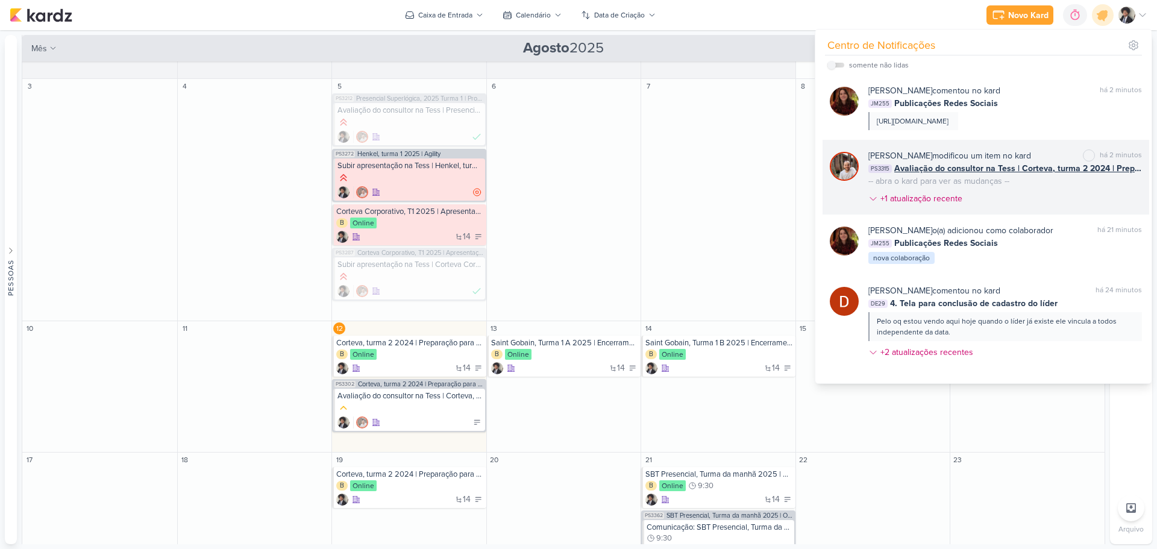
click at [977, 171] on span "Avaliação do consultor na Tess | Corteva, turma 2 2024 | Preparação para seu fu…" at bounding box center [1018, 168] width 248 height 13
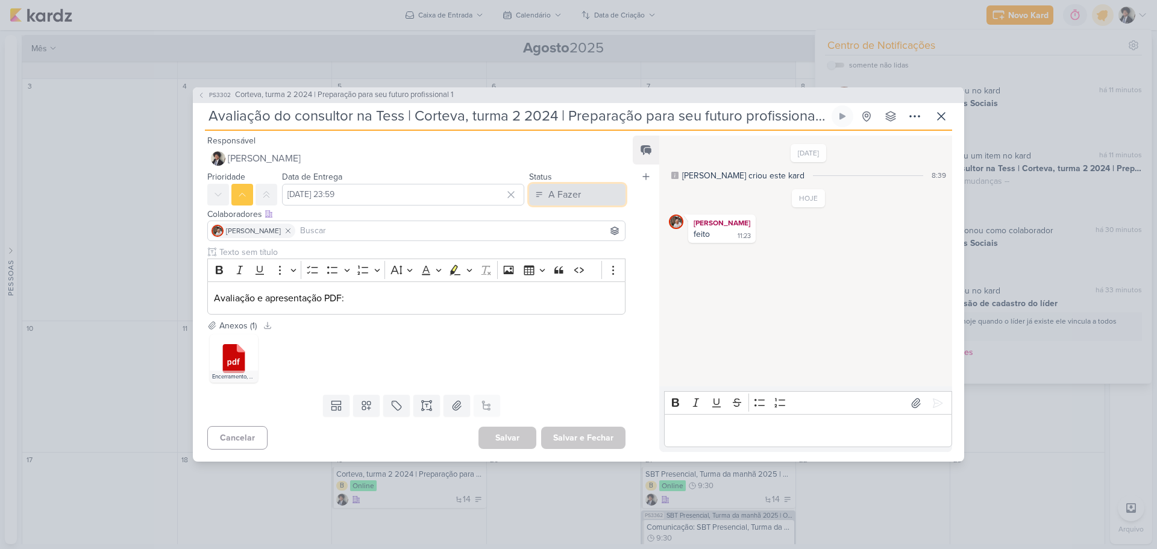
click at [588, 202] on button "A Fazer" at bounding box center [577, 195] width 96 height 22
click at [570, 284] on div "Finalizado" at bounding box center [560, 281] width 37 height 13
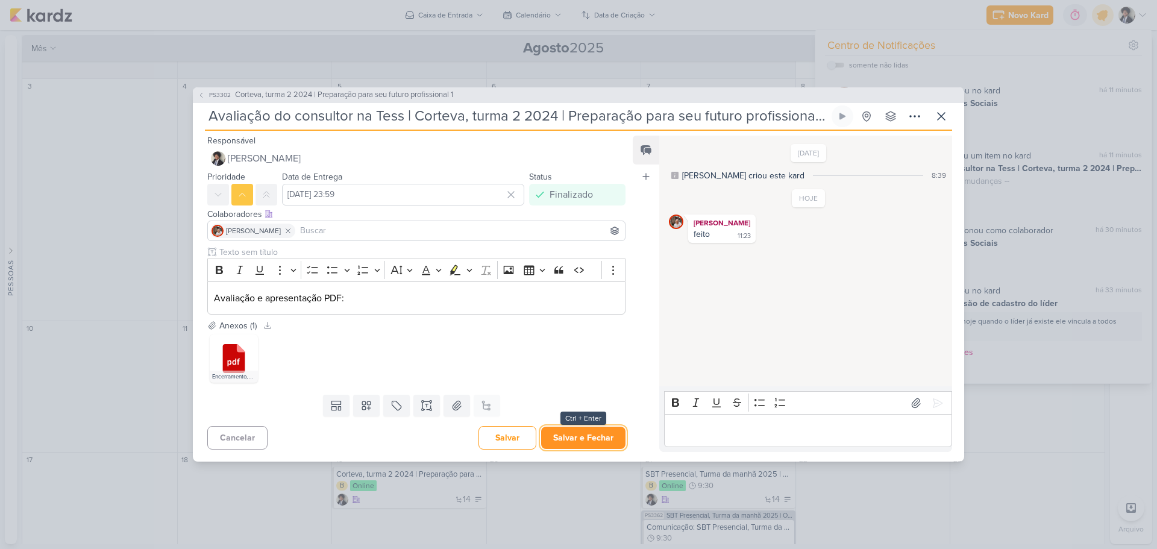
click at [594, 436] on button "Salvar e Fechar" at bounding box center [583, 438] width 84 height 22
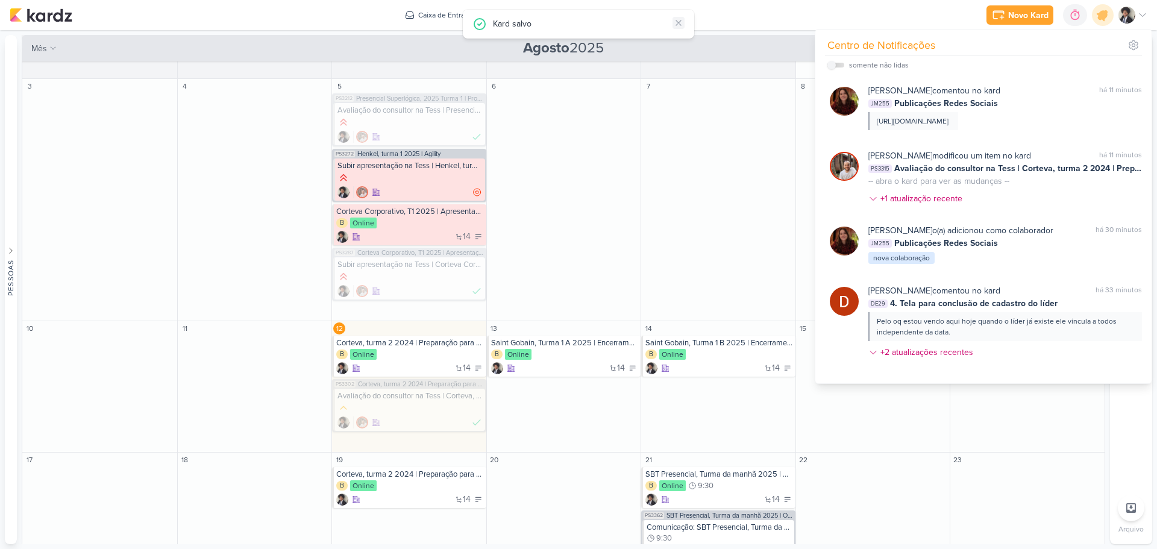
click at [680, 22] on icon at bounding box center [679, 23] width 10 height 10
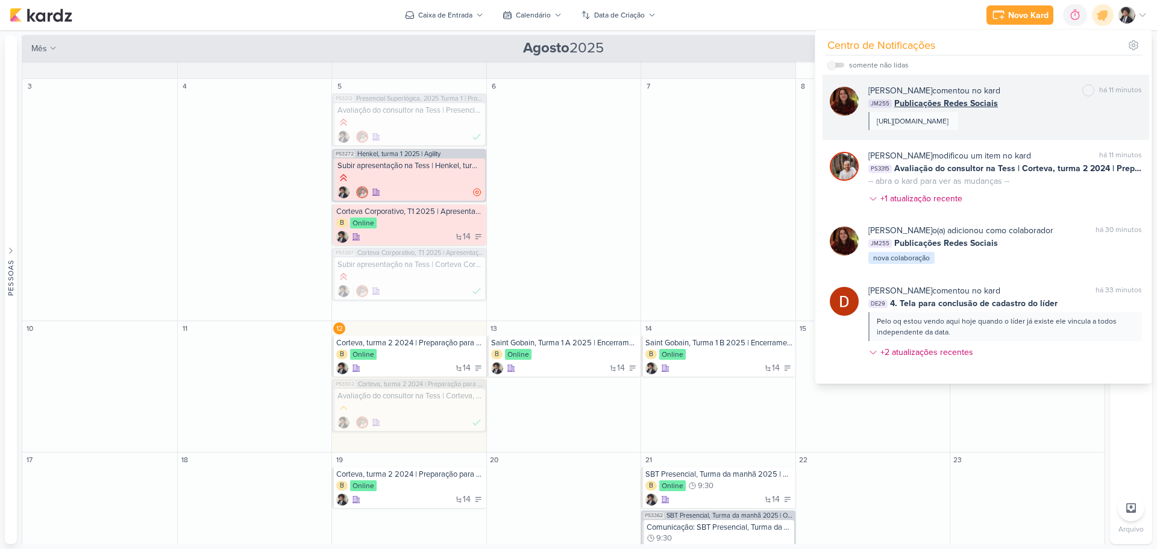
click at [968, 101] on span "Publicações Redes Sociais" at bounding box center [946, 103] width 104 height 13
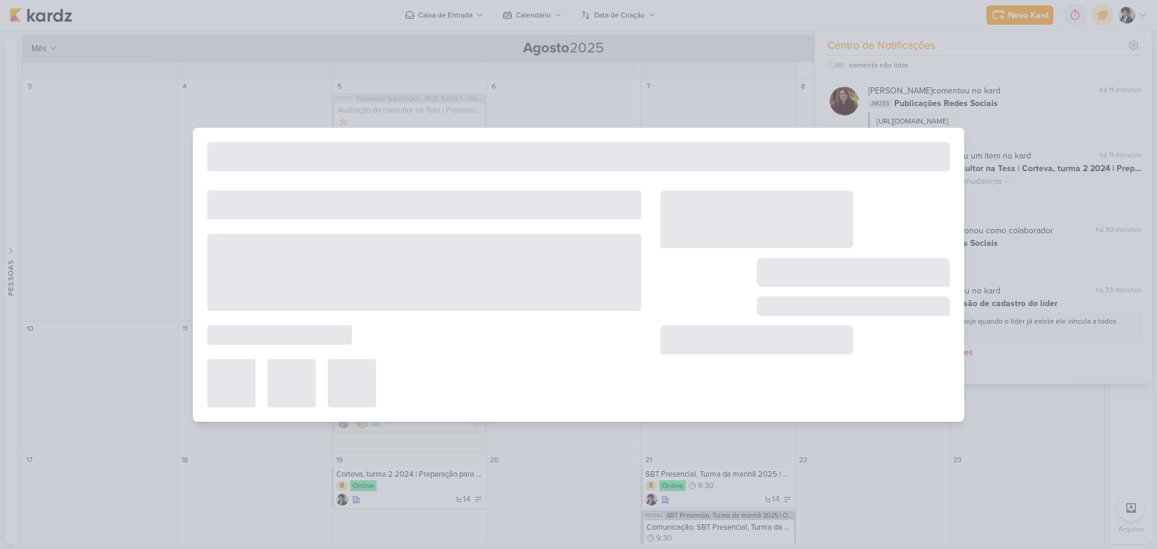
type input "Publicações Redes Sociais"
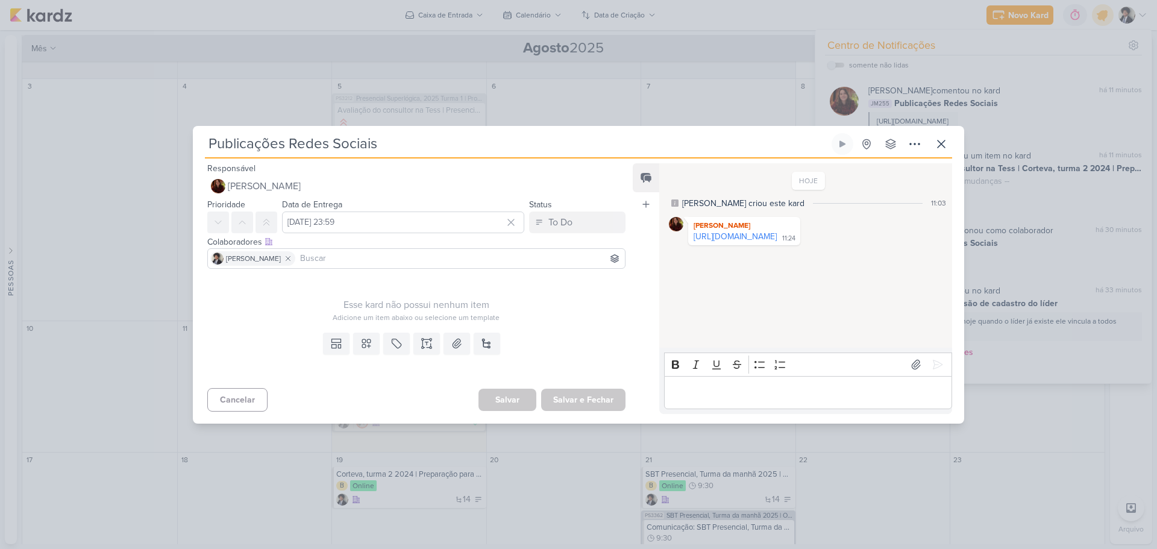
click at [724, 393] on p "Editor editing area: main" at bounding box center [807, 392] width 275 height 14
click at [941, 148] on icon at bounding box center [941, 144] width 14 height 14
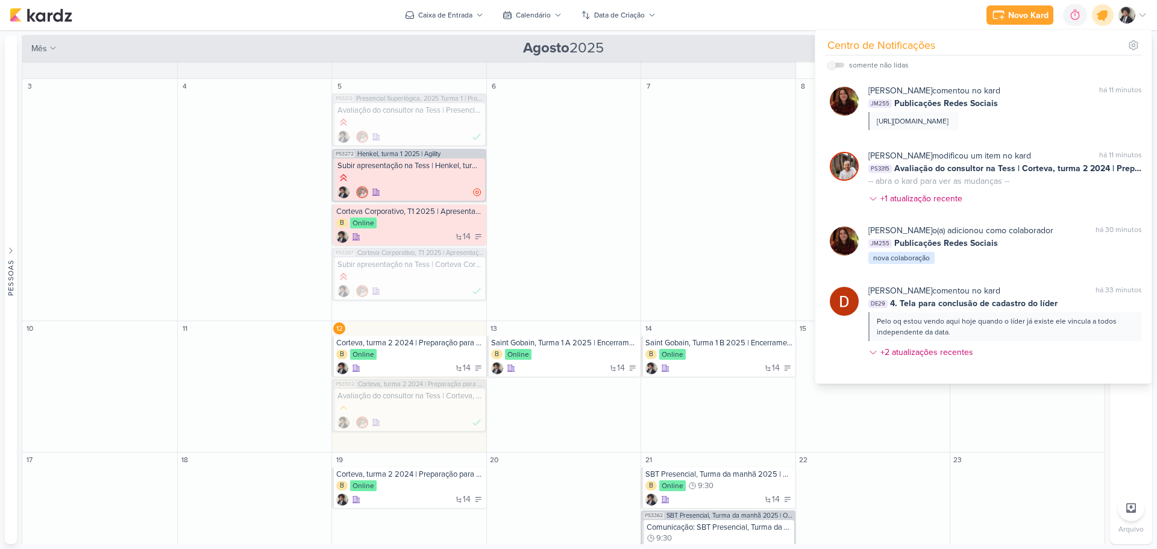
click at [1106, 11] on icon at bounding box center [1103, 15] width 14 height 14
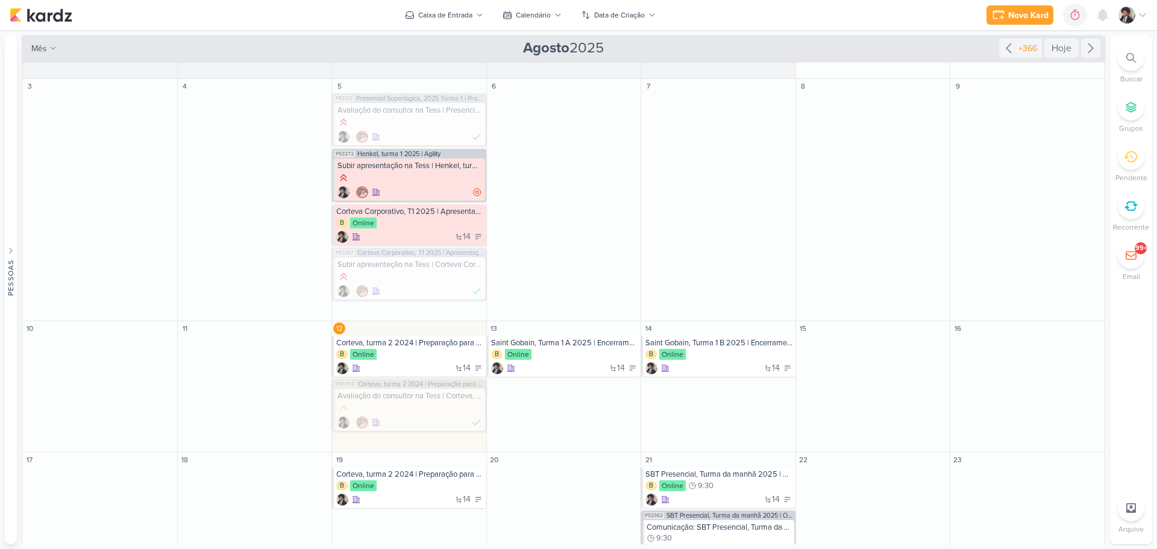
click at [954, 20] on div "Novo Kard Ctrl + k 0h0m Sessão desligada... Hoje 0h0m Semana 0h0m Mês 0h0m" at bounding box center [579, 15] width 1138 height 30
click at [930, 16] on div "Novo Kard Ctrl + k 0h0m Sessão desligada... Hoje 0h0m Semana 0h0m Mês 0h0m" at bounding box center [579, 15] width 1138 height 30
click at [935, 13] on div "Novo Kard Ctrl + k 0h0m Sessão desligada... Hoje 0h0m Semana 0h0m Mês 0h0m" at bounding box center [579, 15] width 1138 height 30
click at [930, 18] on div "Novo Kard Ctrl + k 0h0m Sessão desligada... Hoje 0h0m Semana 0h0m Mês 0h0m" at bounding box center [579, 15] width 1138 height 30
